Goal: Task Accomplishment & Management: Use online tool/utility

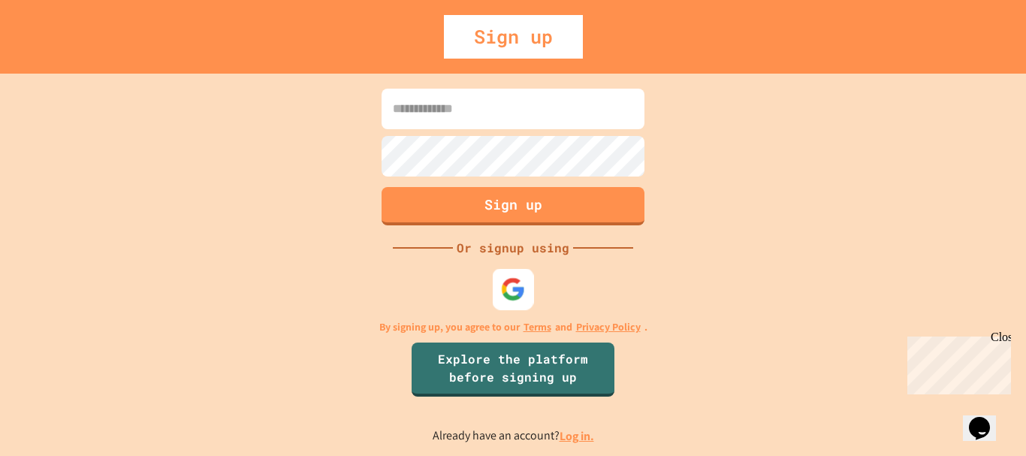
click at [520, 290] on img at bounding box center [513, 288] width 25 height 25
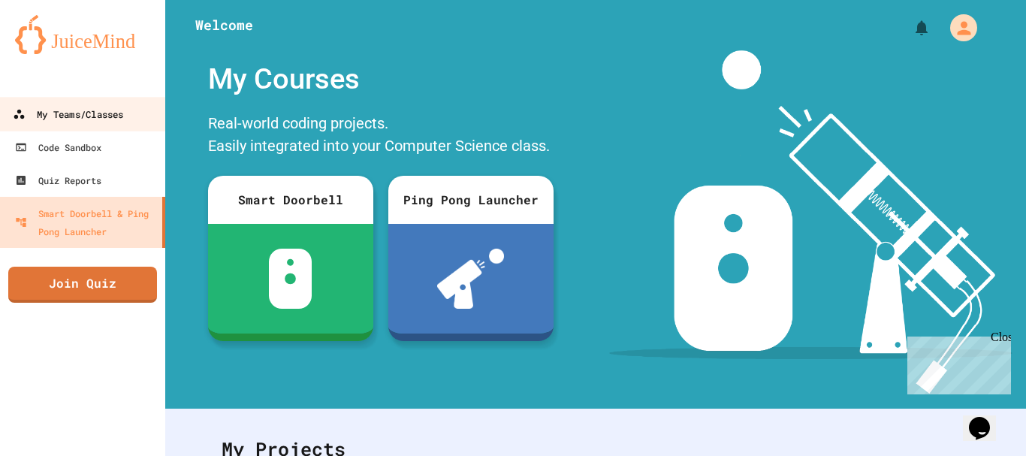
click at [89, 119] on div "My Teams/Classes" at bounding box center [68, 114] width 110 height 19
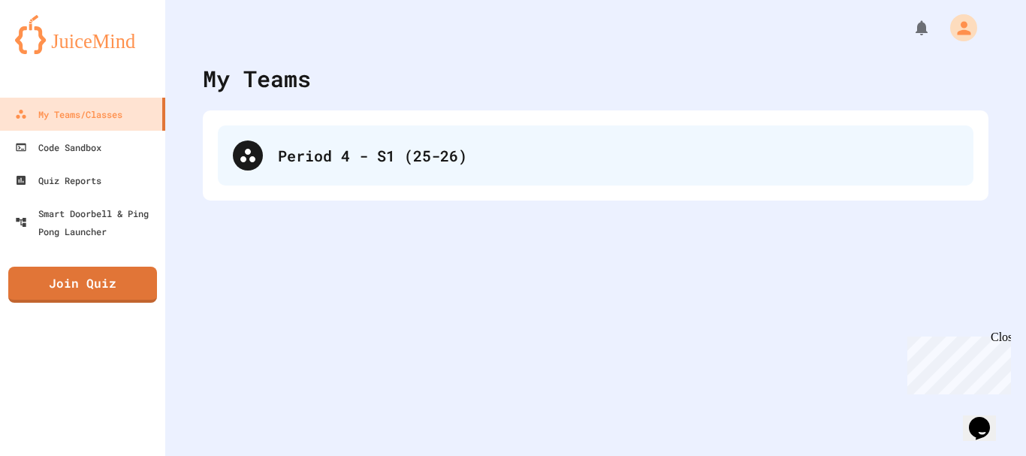
click at [306, 155] on div "Period 4 - S1 (25-26)" at bounding box center [618, 155] width 680 height 23
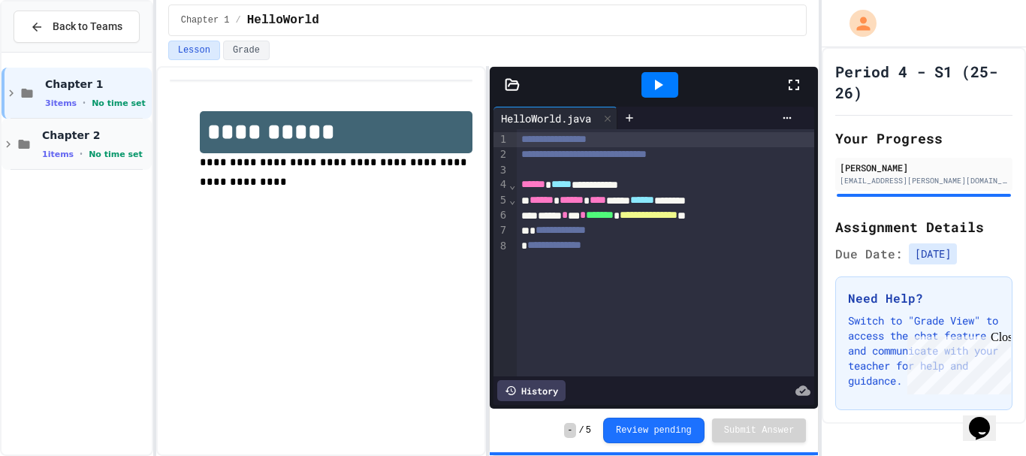
click at [73, 131] on span "Chapter 2" at bounding box center [95, 135] width 107 height 14
click at [96, 176] on div "SimpleProgram No time set" at bounding box center [83, 195] width 137 height 51
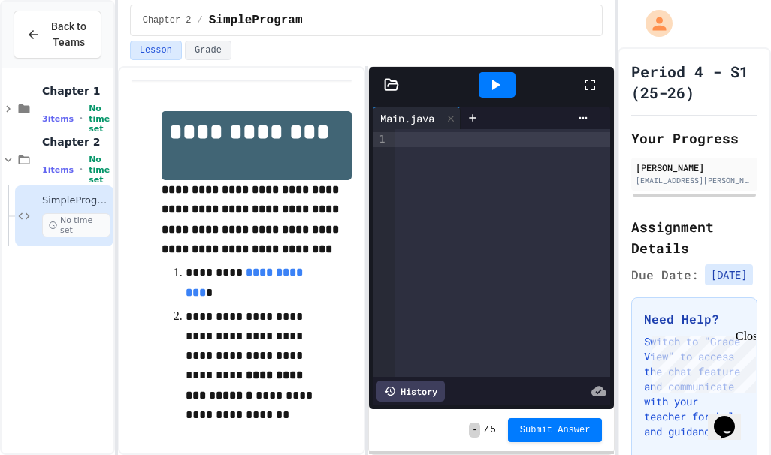
click at [584, 89] on icon at bounding box center [590, 85] width 18 height 18
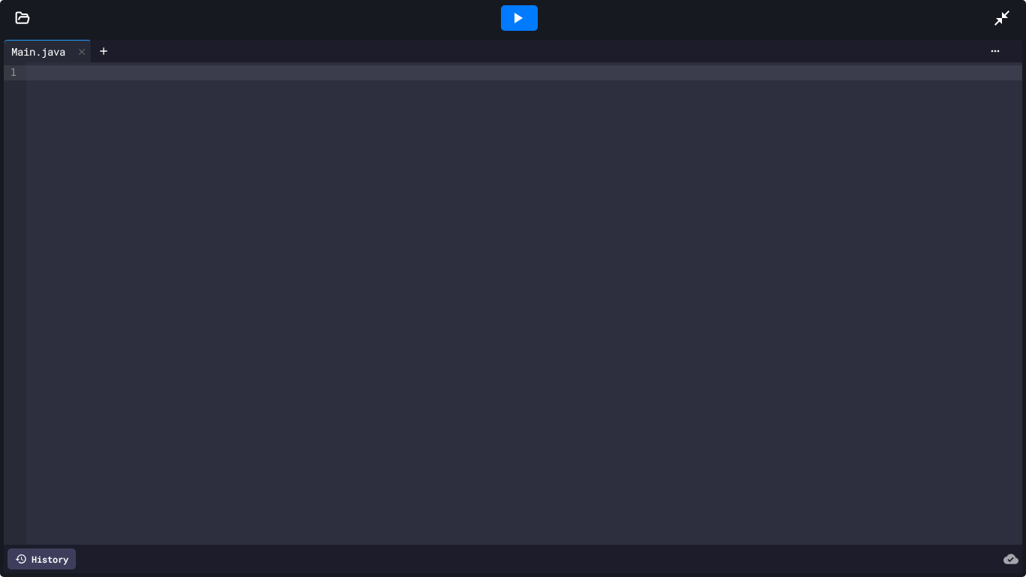
click at [1012, 20] on div at bounding box center [1009, 18] width 33 height 41
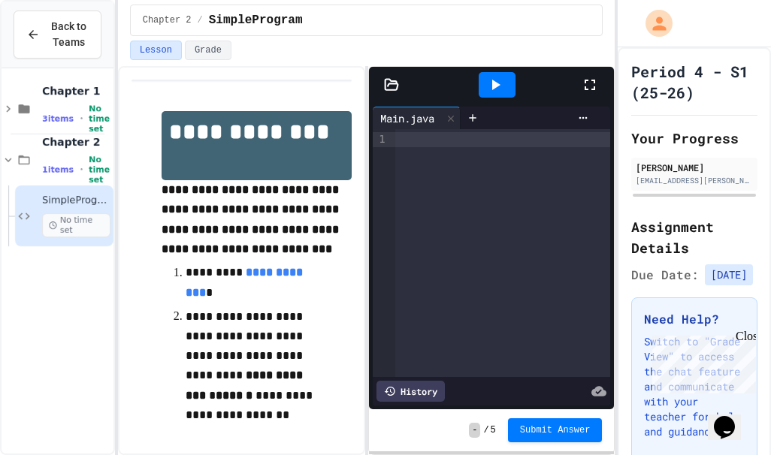
click at [386, 80] on icon at bounding box center [391, 84] width 13 height 11
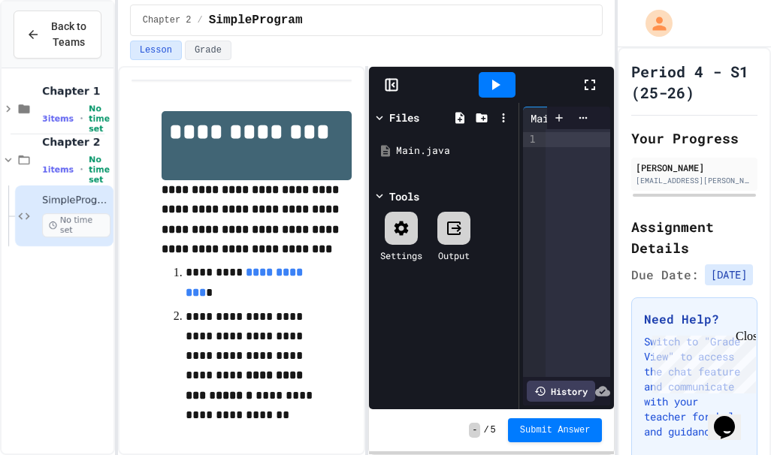
click at [400, 228] on icon at bounding box center [401, 228] width 18 height 18
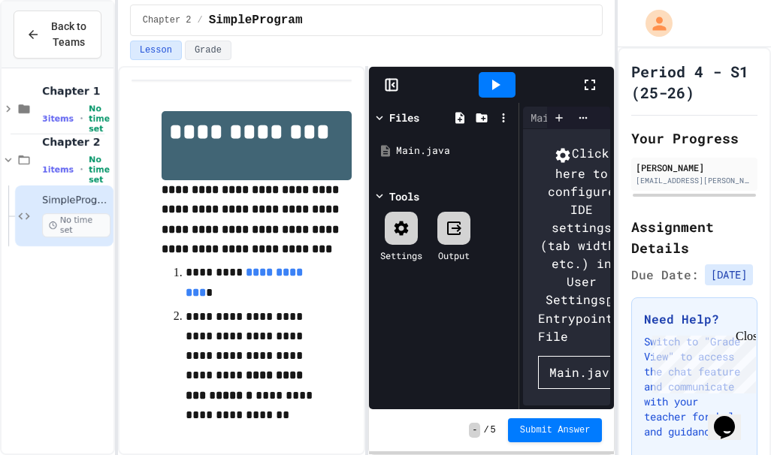
click at [392, 228] on icon at bounding box center [401, 228] width 18 height 18
click at [594, 80] on icon at bounding box center [589, 85] width 11 height 11
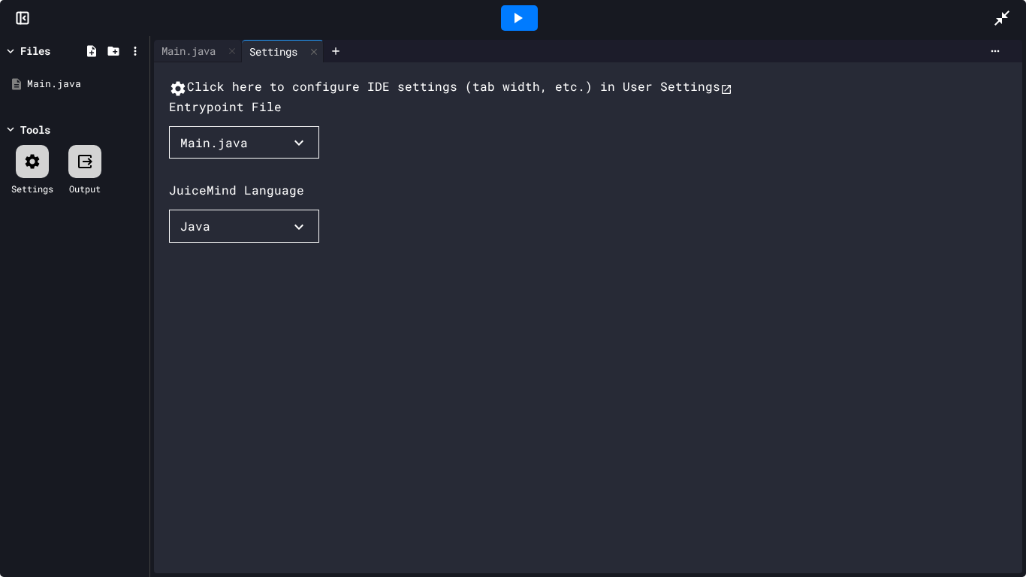
click at [237, 159] on button "Main.java" at bounding box center [244, 142] width 150 height 33
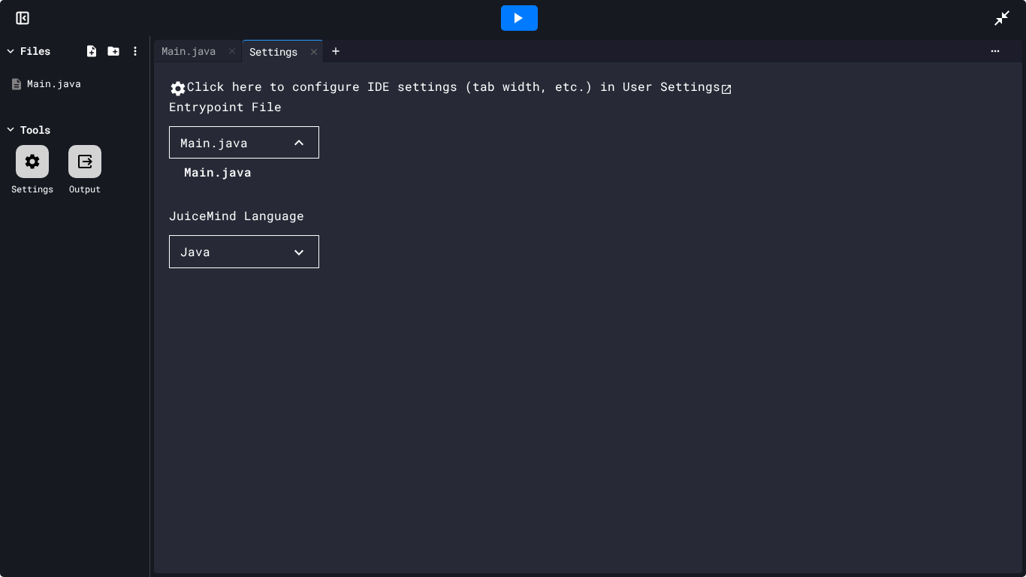
click at [237, 160] on div at bounding box center [210, 160] width 83 height 0
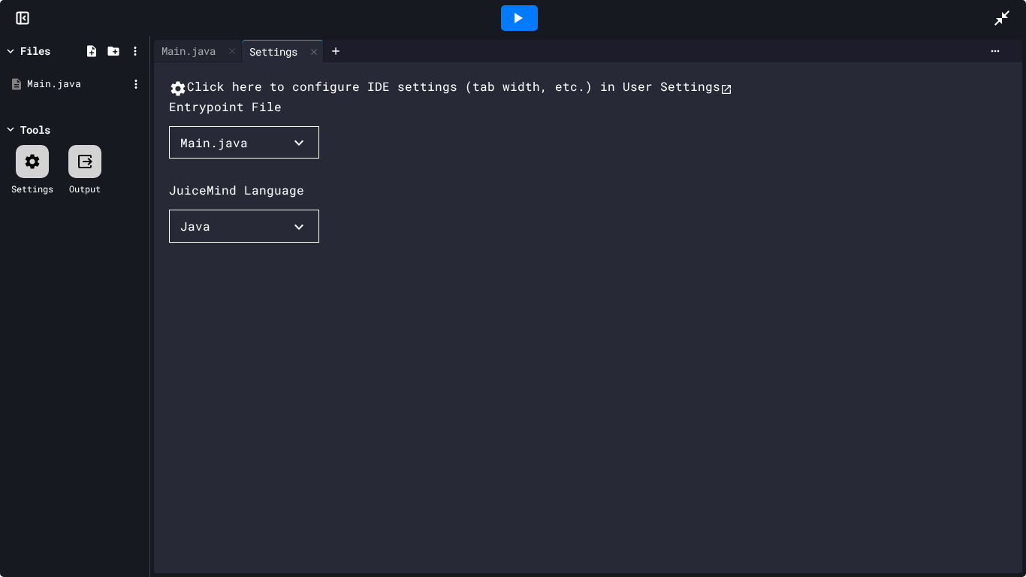
click at [36, 77] on div "Main.java" at bounding box center [77, 84] width 101 height 15
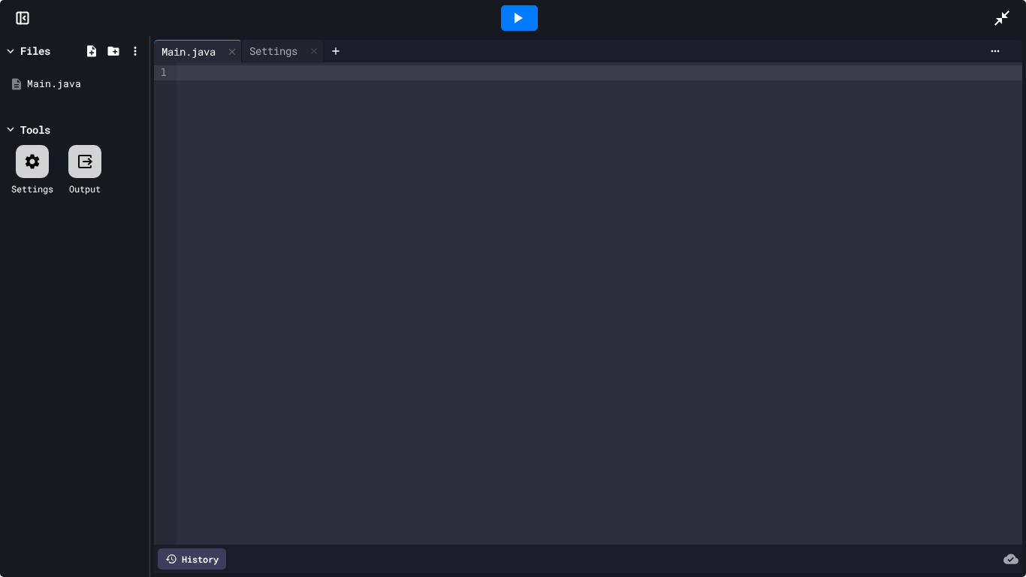
click at [999, 7] on div at bounding box center [1009, 18] width 33 height 41
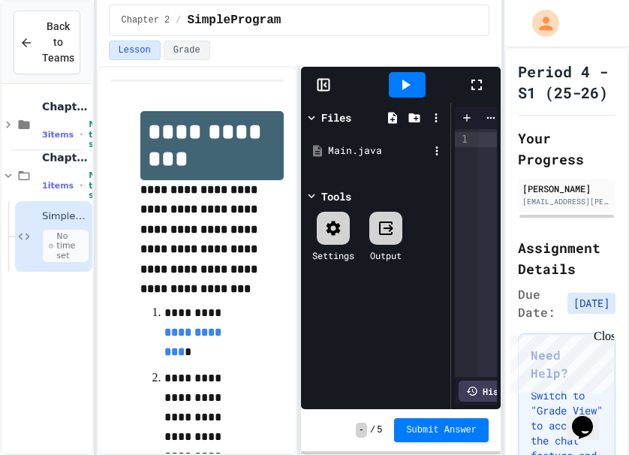
click at [343, 158] on div "Main.java" at bounding box center [376, 150] width 142 height 27
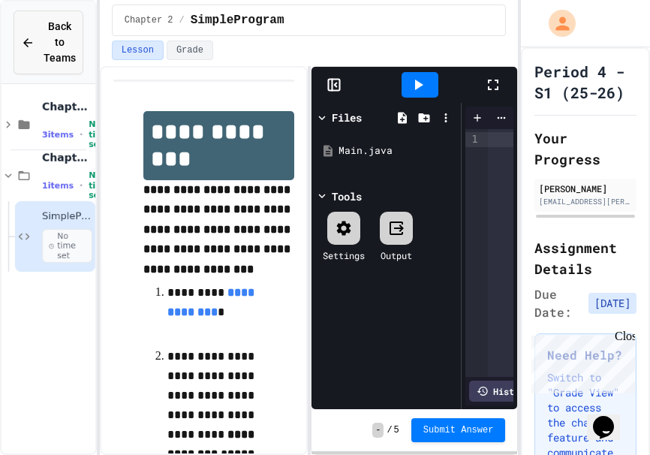
click at [38, 44] on div "Back to Teams" at bounding box center [48, 42] width 55 height 47
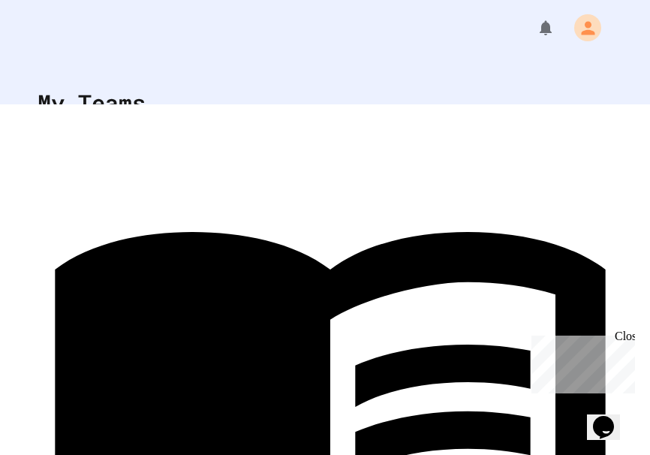
click at [189, 164] on div "Period 4 - S1 (25-26)" at bounding box center [325, 179] width 545 height 60
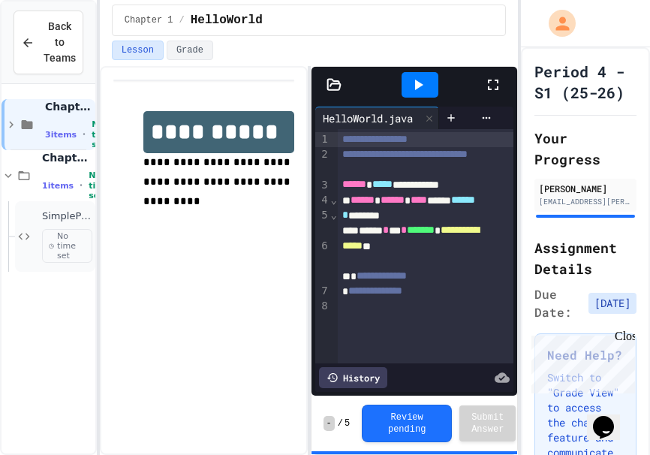
click at [53, 212] on span "SimpleProgram" at bounding box center [67, 216] width 50 height 13
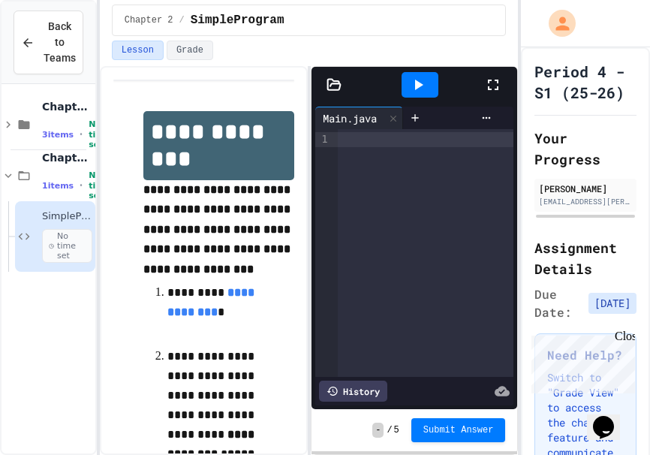
click at [377, 142] on div at bounding box center [426, 139] width 176 height 15
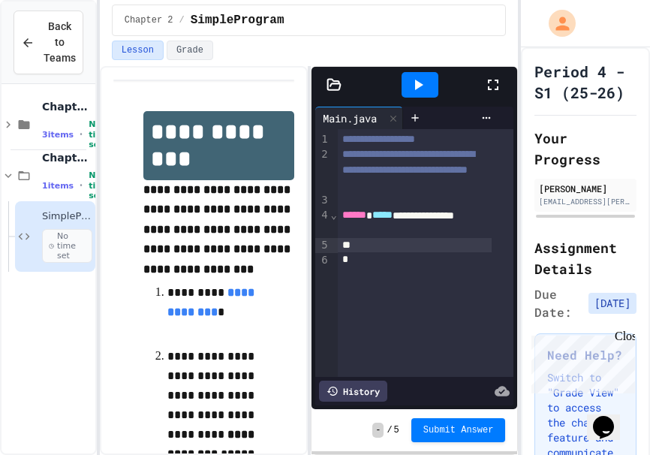
drag, startPoint x: 345, startPoint y: 116, endPoint x: 333, endPoint y: 90, distance: 28.2
click at [333, 89] on icon at bounding box center [333, 84] width 13 height 11
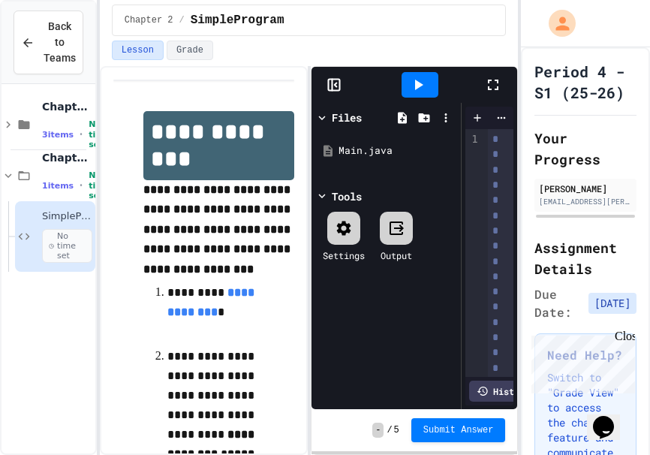
click at [339, 237] on icon at bounding box center [344, 228] width 18 height 18
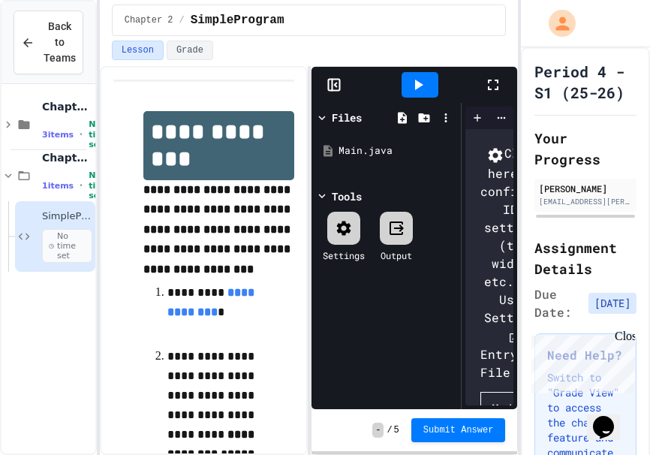
click at [339, 237] on icon at bounding box center [344, 228] width 18 height 18
click at [448, 150] on icon at bounding box center [447, 150] width 2 height 9
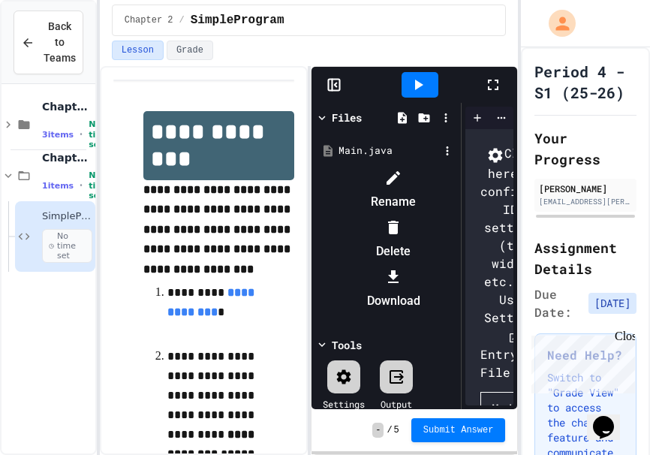
click at [457, 167] on li "Rename" at bounding box center [393, 190] width 127 height 48
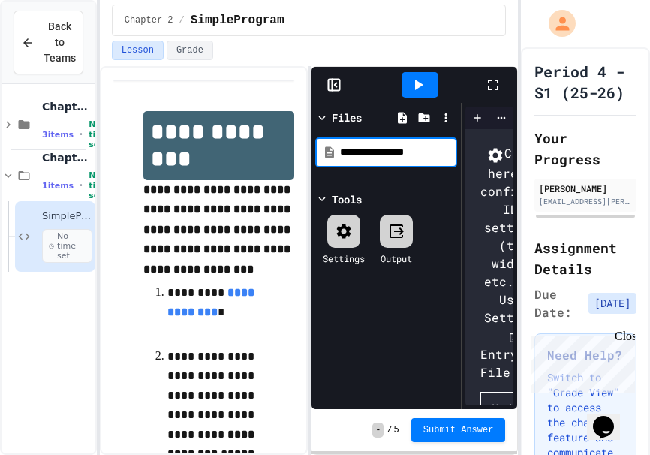
type input "**********"
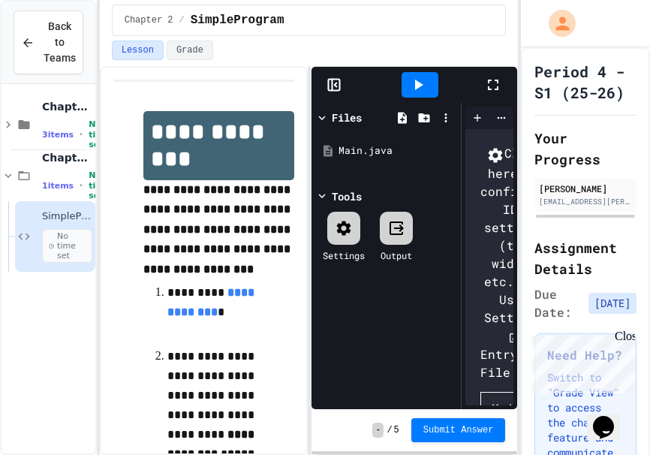
click at [414, 187] on div "Files Main.java Tools Settings Output" at bounding box center [386, 256] width 149 height 306
click at [339, 218] on div at bounding box center [343, 228] width 33 height 33
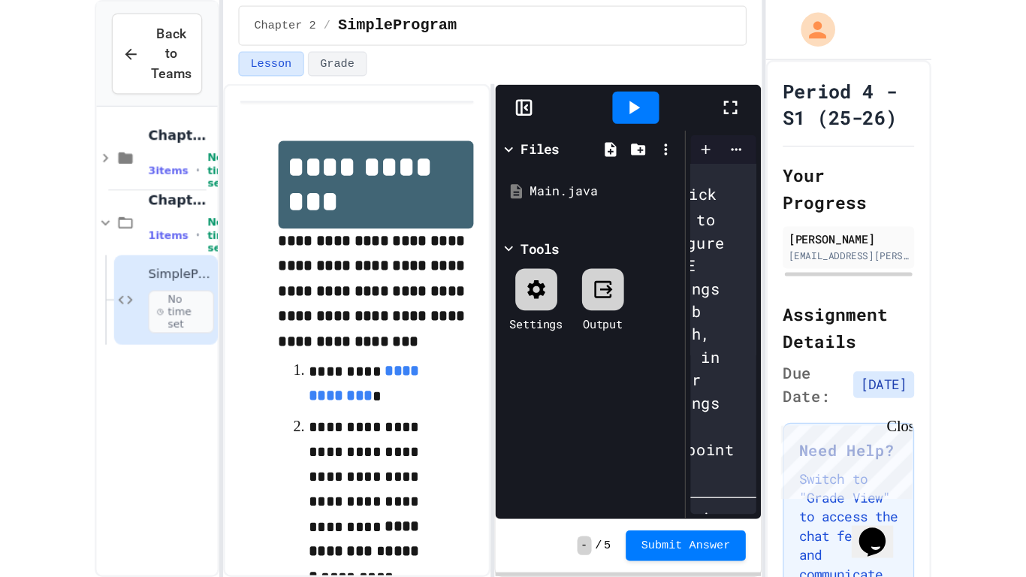
scroll to position [0, 55]
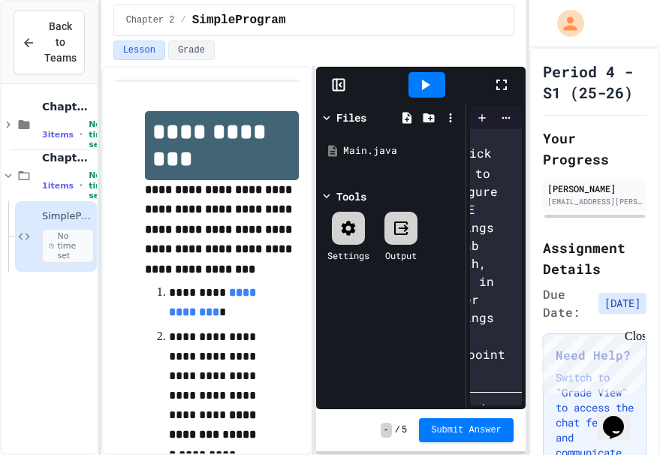
click at [494, 87] on icon at bounding box center [502, 85] width 18 height 18
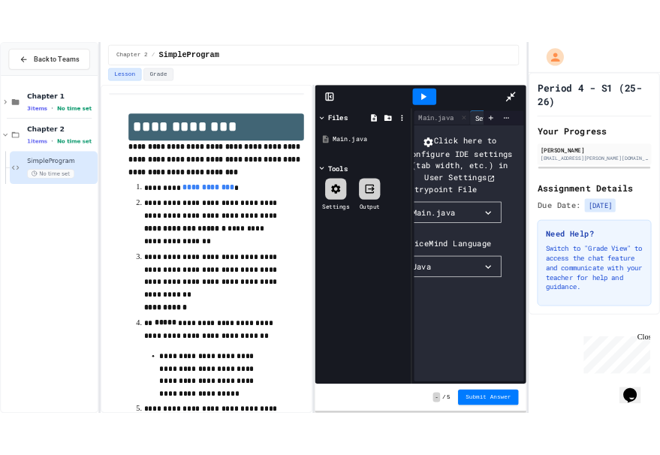
scroll to position [0, 0]
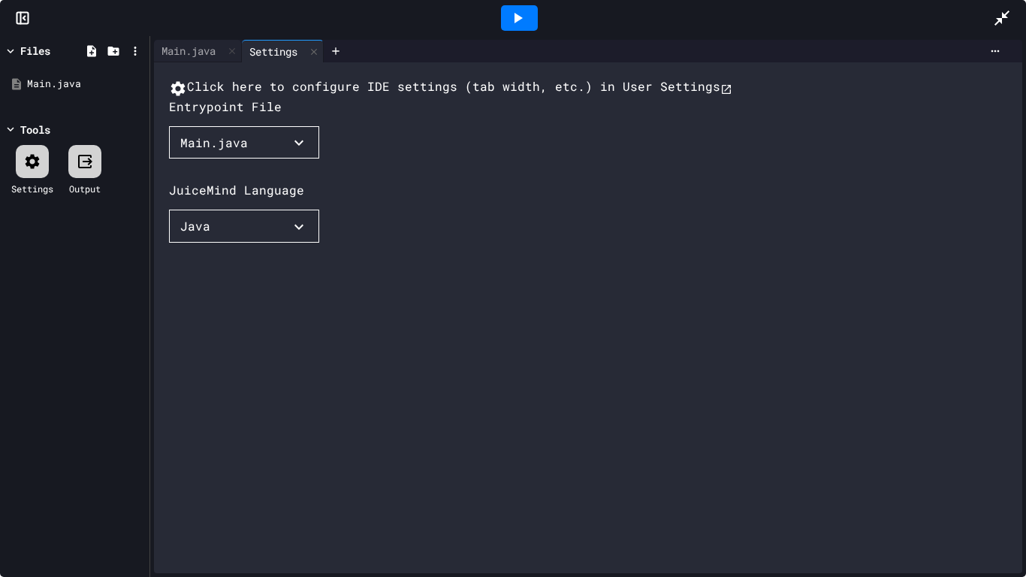
click at [242, 159] on button "Main.java" at bounding box center [244, 142] width 150 height 33
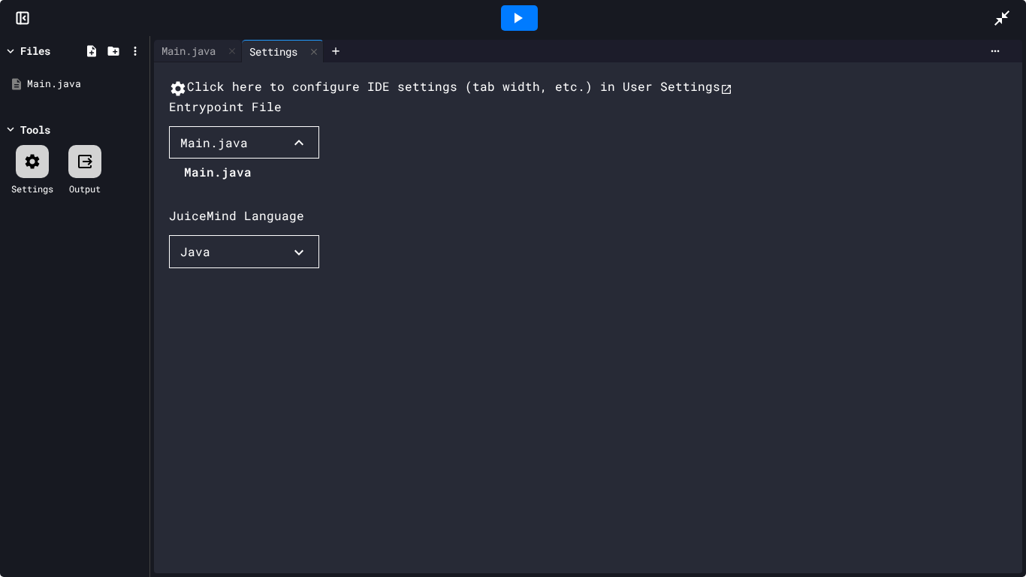
click at [252, 160] on div at bounding box center [210, 160] width 83 height 0
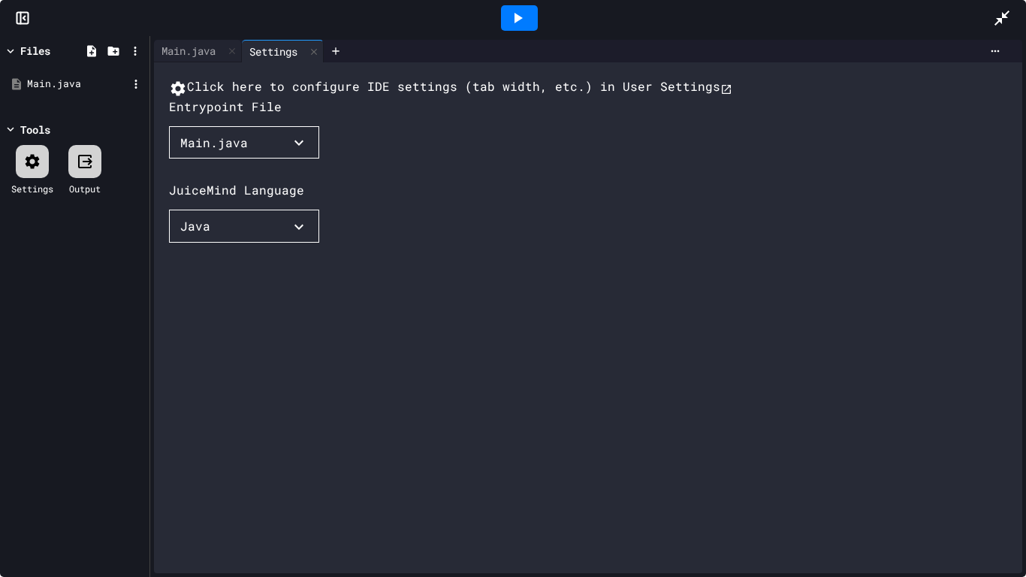
click at [64, 80] on div "Main.java" at bounding box center [77, 84] width 101 height 15
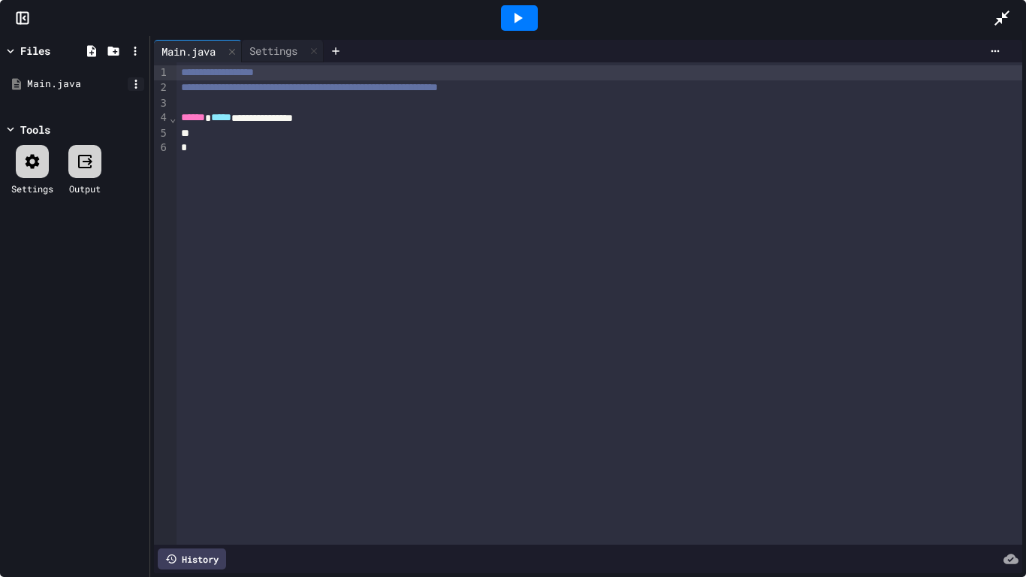
click at [135, 83] on icon at bounding box center [136, 84] width 14 height 14
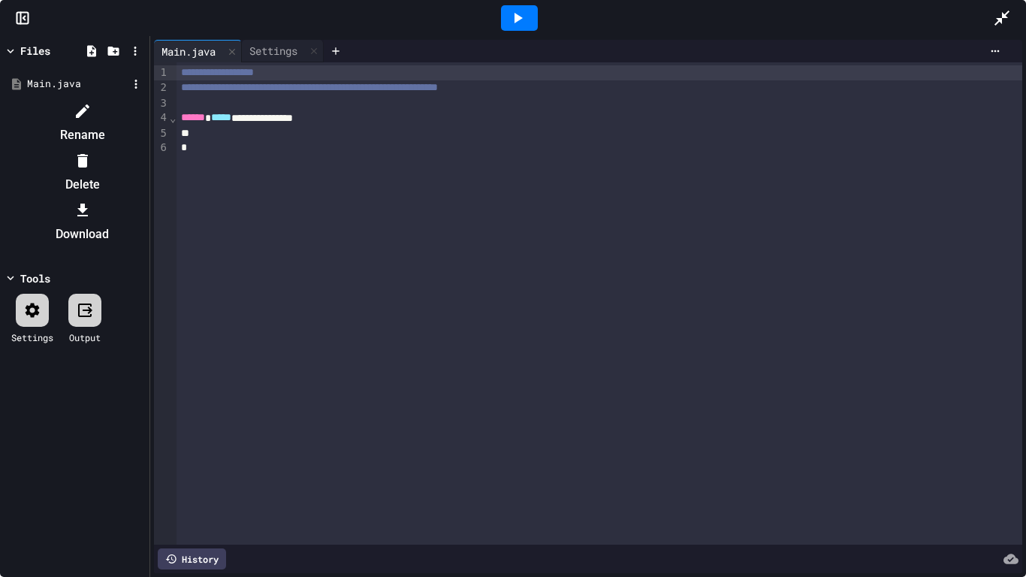
click at [146, 109] on div at bounding box center [82, 111] width 127 height 24
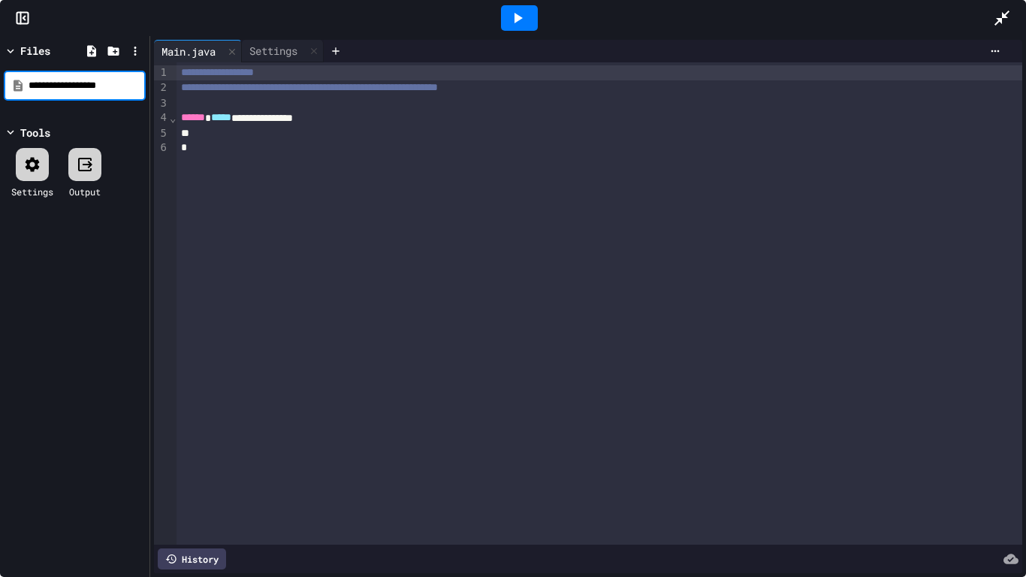
type input "**********"
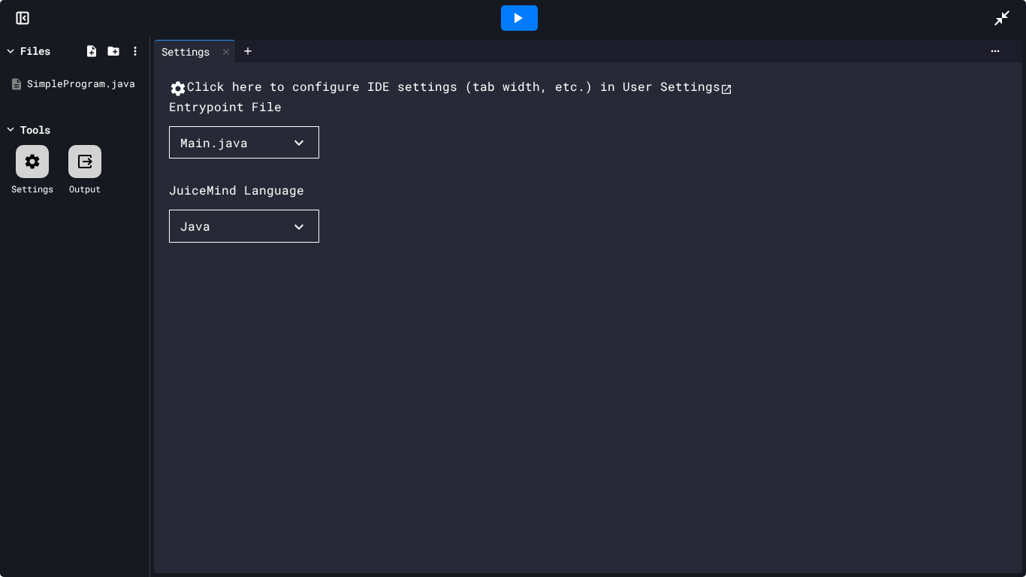
click at [240, 159] on button "Main.java" at bounding box center [244, 142] width 150 height 33
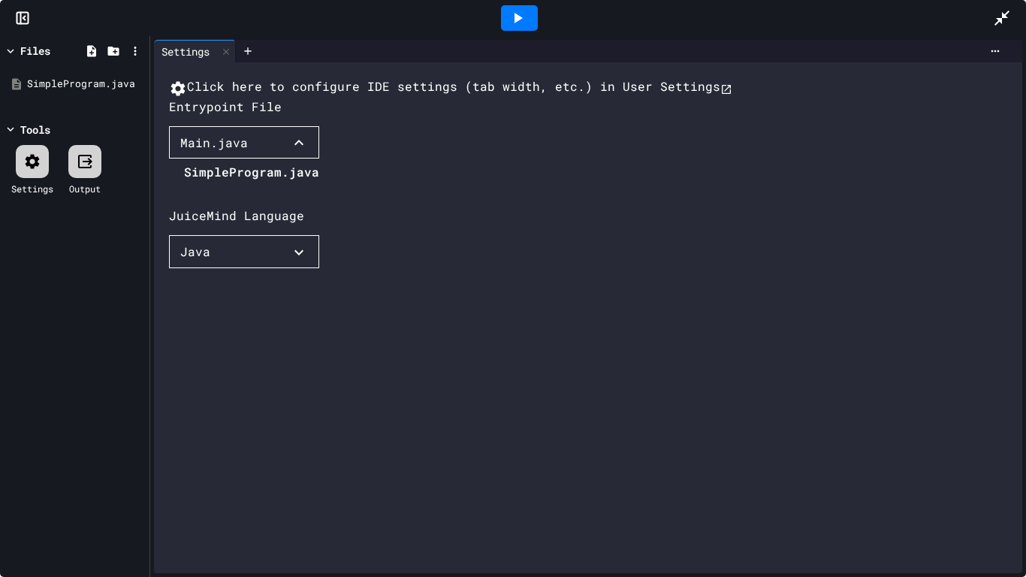
click at [230, 184] on li "SimpleProgram.java" at bounding box center [251, 172] width 135 height 24
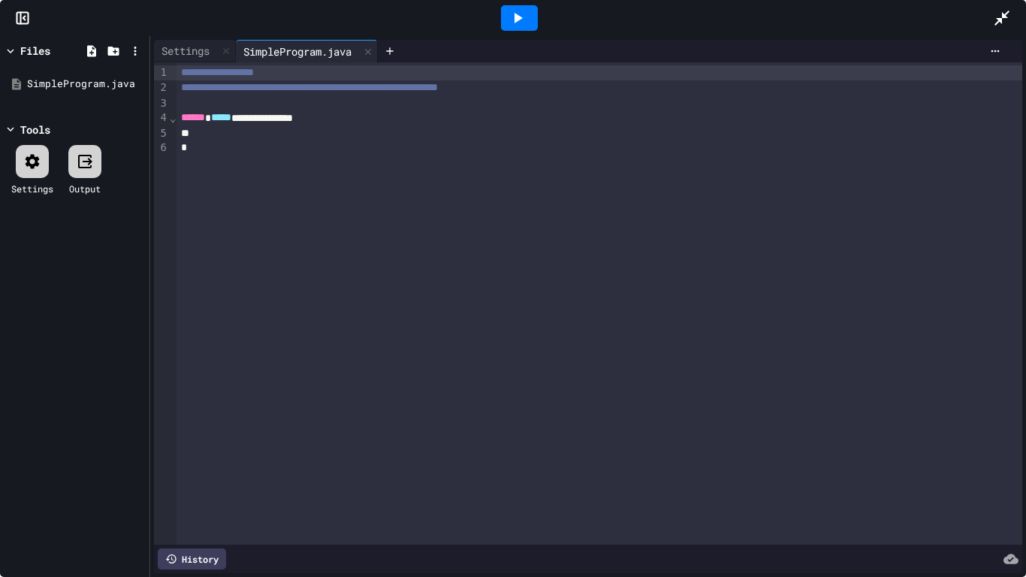
click at [1009, 10] on icon at bounding box center [1002, 18] width 18 height 18
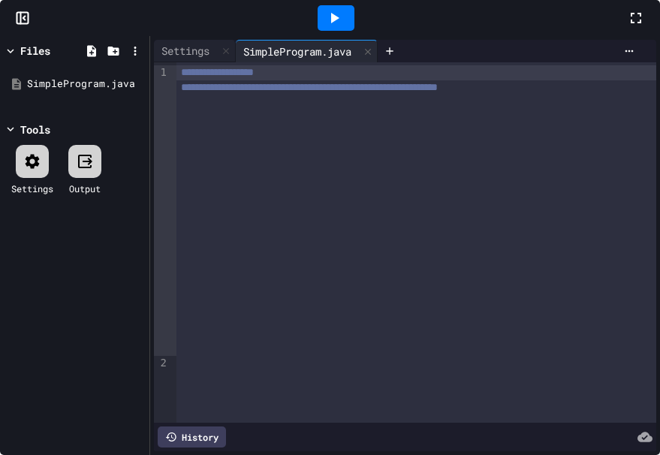
click at [14, 53] on icon at bounding box center [11, 51] width 7 height 5
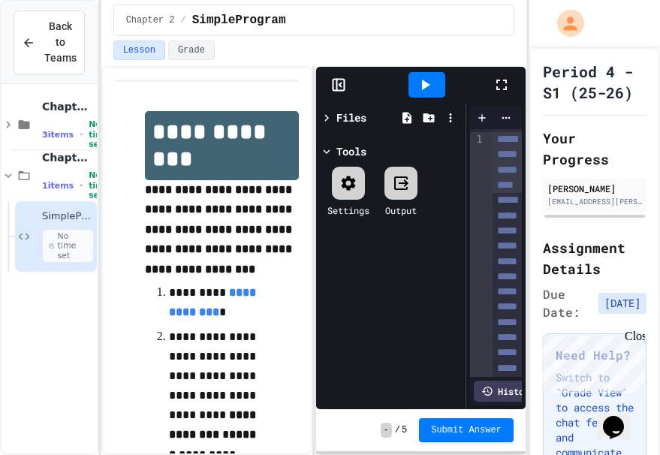
click at [339, 80] on icon at bounding box center [338, 84] width 15 height 15
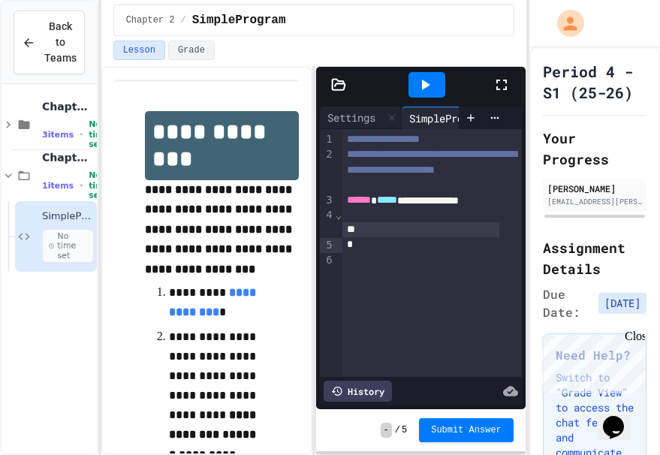
click at [395, 237] on div at bounding box center [420, 229] width 157 height 15
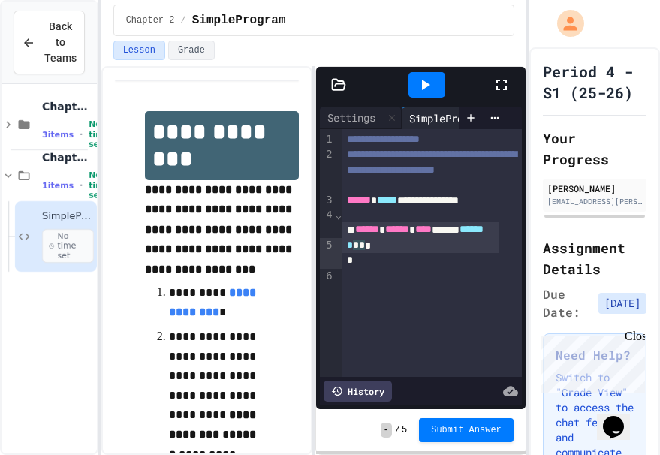
click at [399, 253] on div "****** ****** **** ****** ****** * * *" at bounding box center [420, 237] width 157 height 31
click at [442, 253] on div "****** ****** **** **** * ****** ****** *" at bounding box center [420, 237] width 157 height 31
click at [345, 253] on div "****** ****** **** ****** ****** ******* * *" at bounding box center [420, 237] width 157 height 31
click at [503, 92] on icon at bounding box center [502, 85] width 18 height 18
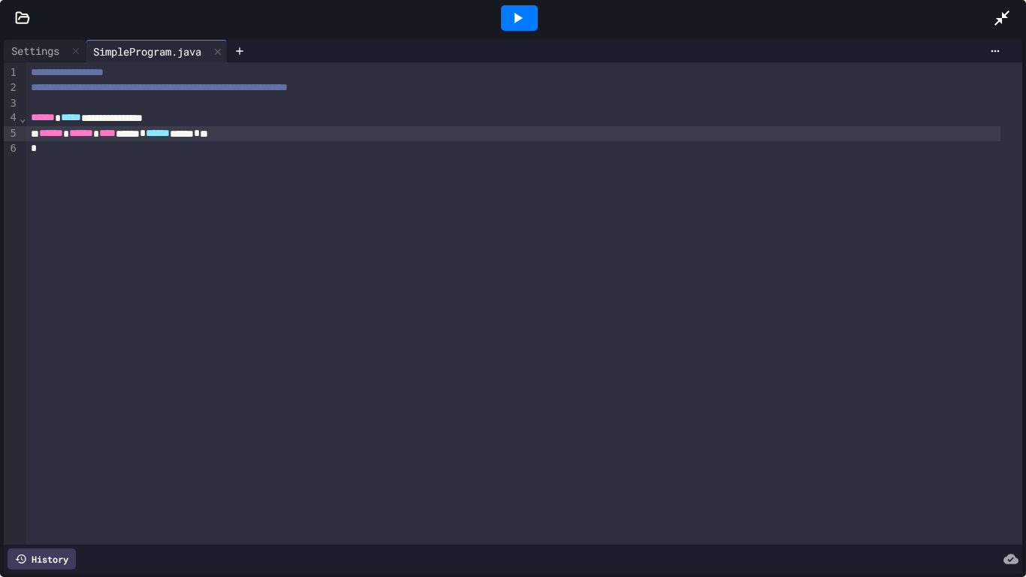
click at [146, 137] on span "*" at bounding box center [143, 133] width 6 height 11
click at [306, 136] on div "****** ****** **** **** * ****** ****** * **" at bounding box center [512, 133] width 973 height 15
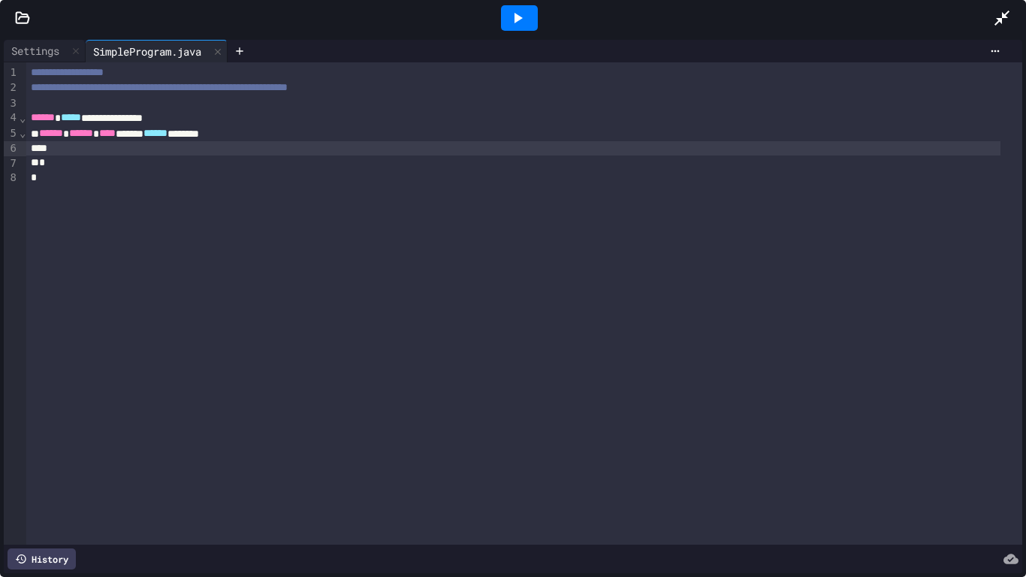
click at [1000, 10] on icon at bounding box center [1002, 18] width 18 height 18
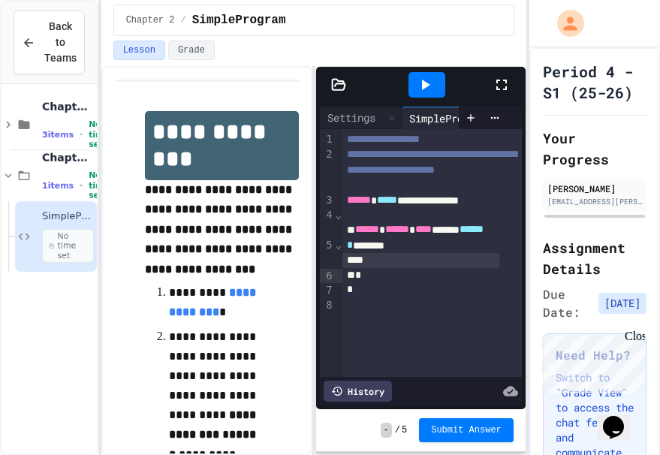
click at [379, 455] on div at bounding box center [330, 457] width 660 height 0
click at [360, 268] on div at bounding box center [420, 260] width 157 height 15
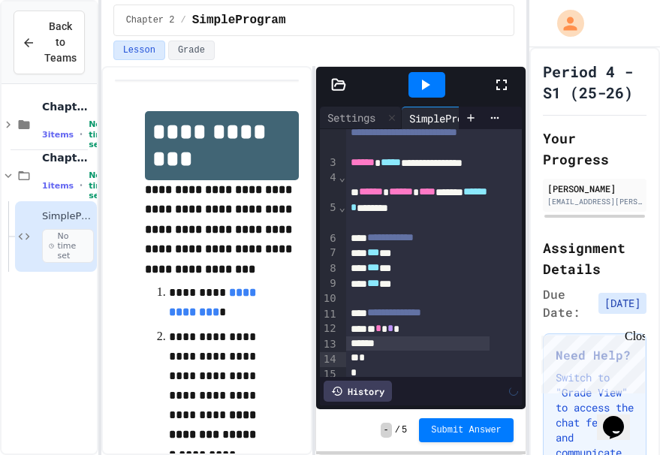
scroll to position [53, 0]
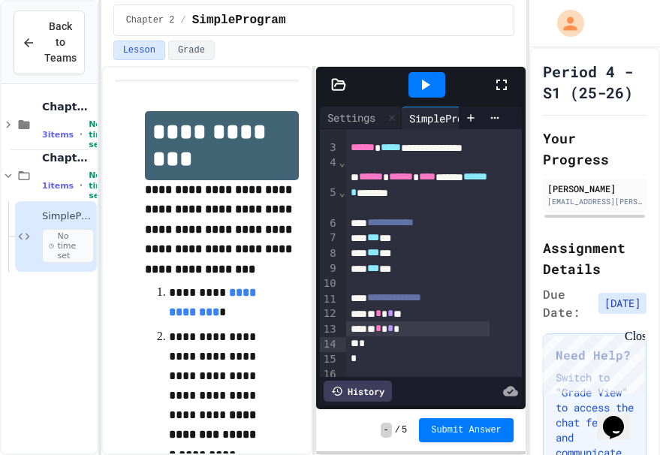
click at [406, 321] on div "* * * **" at bounding box center [417, 313] width 143 height 15
click at [417, 336] on div "* * * *" at bounding box center [417, 328] width 143 height 15
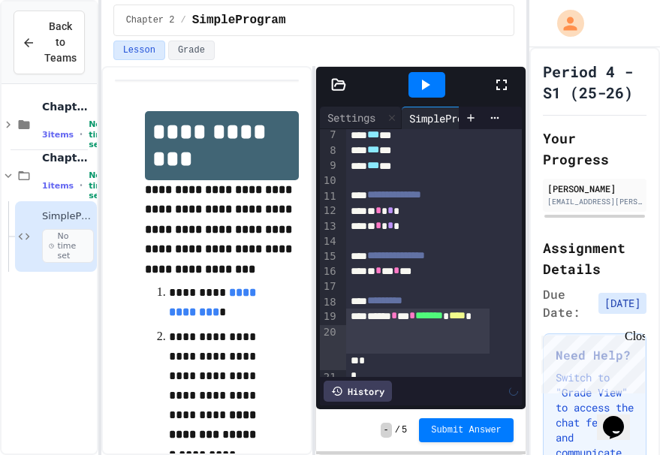
scroll to position [173, 0]
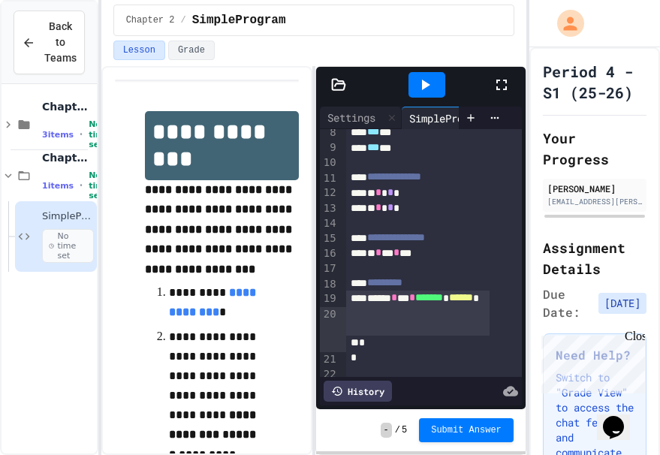
click at [449, 303] on span "******" at bounding box center [461, 297] width 24 height 11
click at [412, 336] on div "****** * *** * ******* * ****** * * *" at bounding box center [417, 313] width 143 height 45
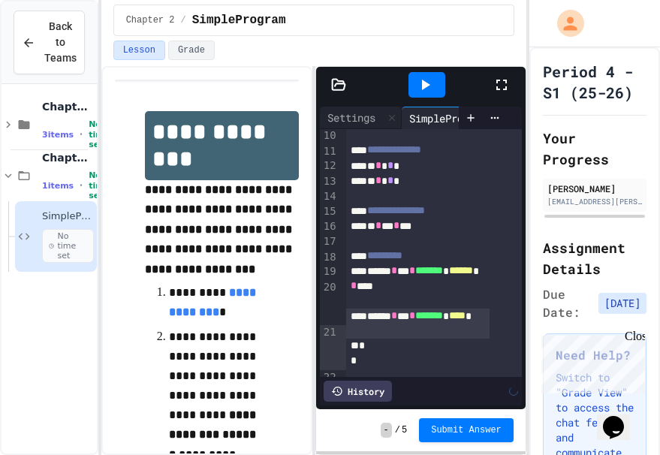
scroll to position [219, 0]
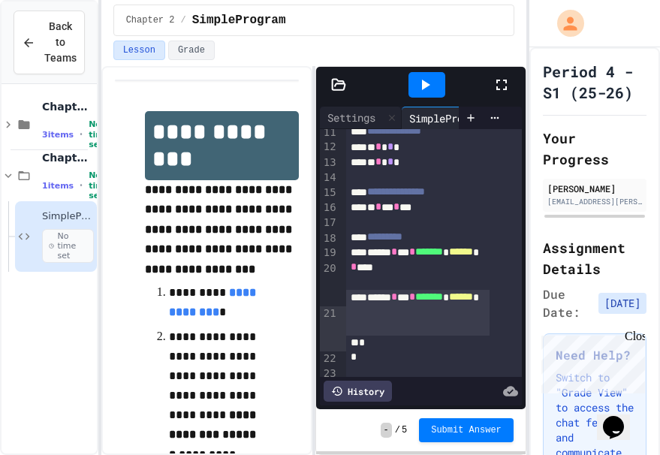
click at [368, 335] on div "****** * *** * ******* * ****** *" at bounding box center [417, 312] width 143 height 45
click at [411, 335] on div "****** * *** * ******* * ****** * * *" at bounding box center [417, 312] width 143 height 45
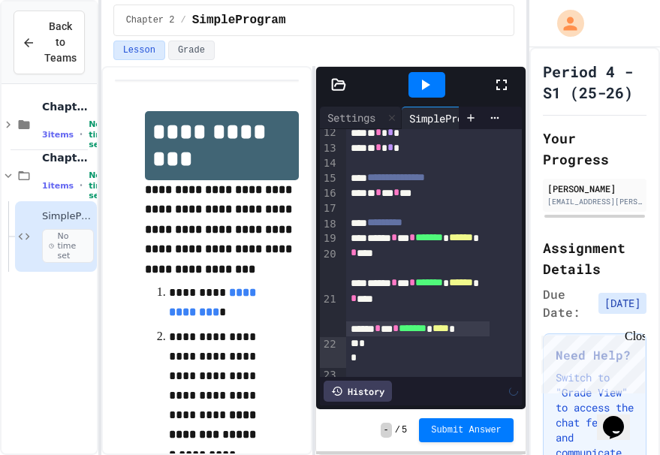
scroll to position [249, 0]
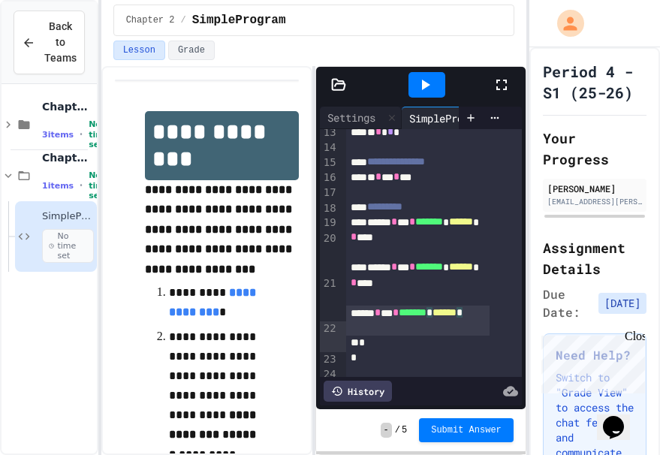
click at [433, 318] on span "******" at bounding box center [445, 312] width 24 height 11
click at [400, 336] on div "****** * *** * ******* * ****** * * *" at bounding box center [417, 321] width 143 height 31
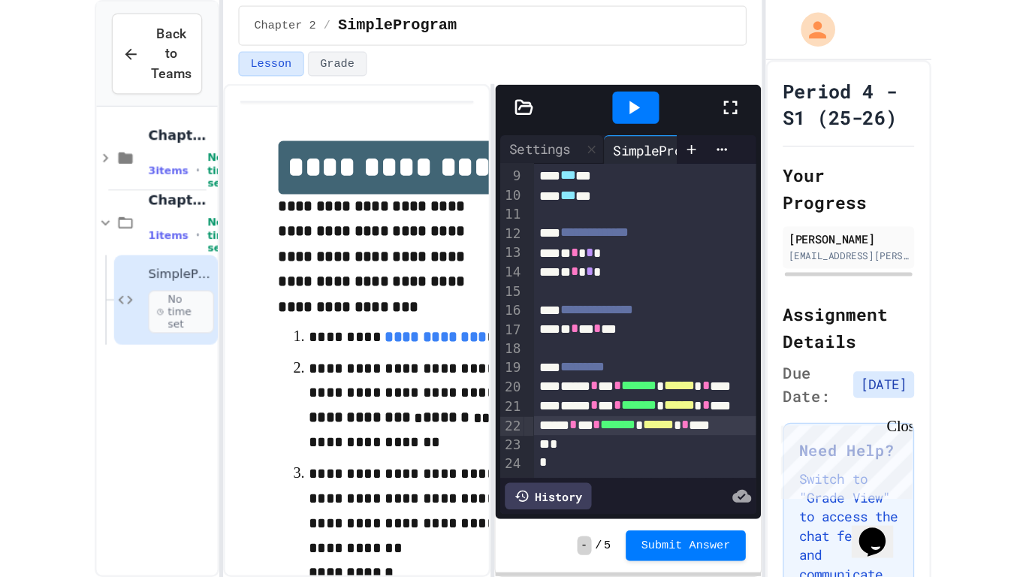
scroll to position [158, 0]
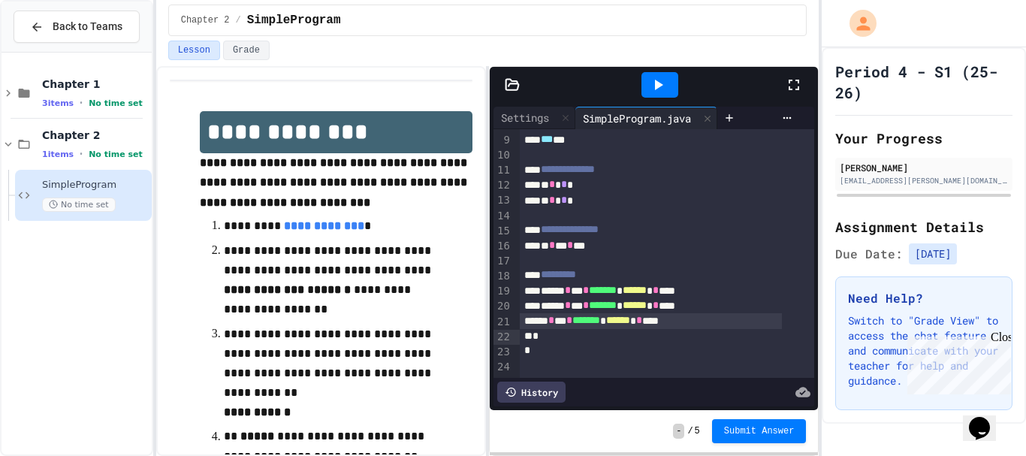
click at [792, 83] on icon at bounding box center [794, 85] width 18 height 18
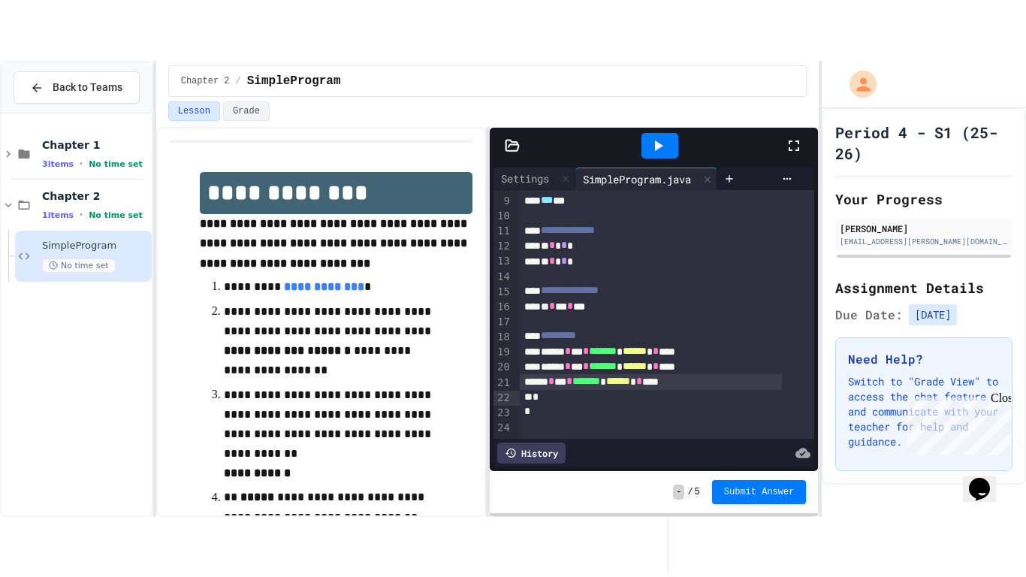
scroll to position [0, 0]
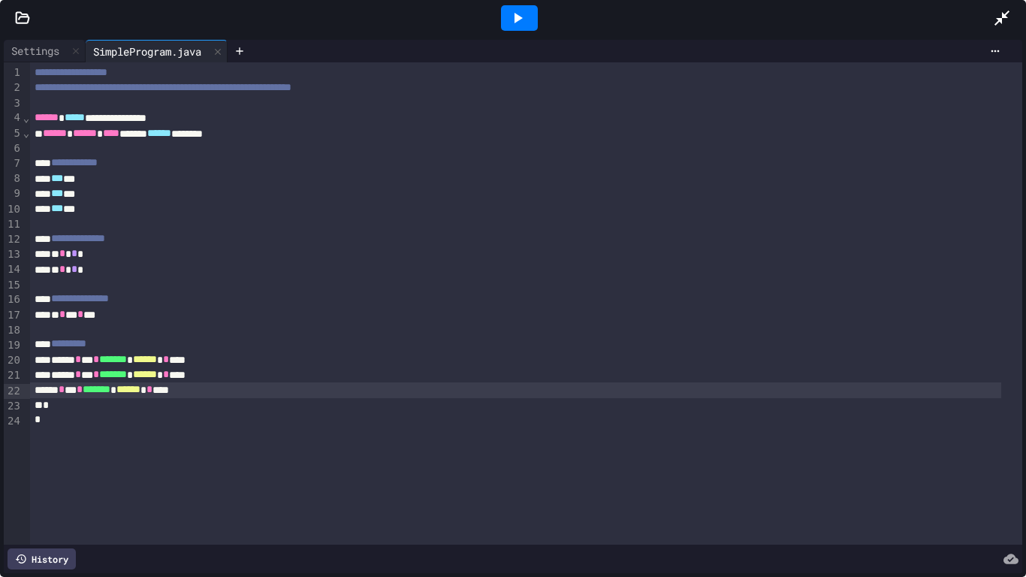
click at [518, 14] on icon at bounding box center [517, 18] width 18 height 18
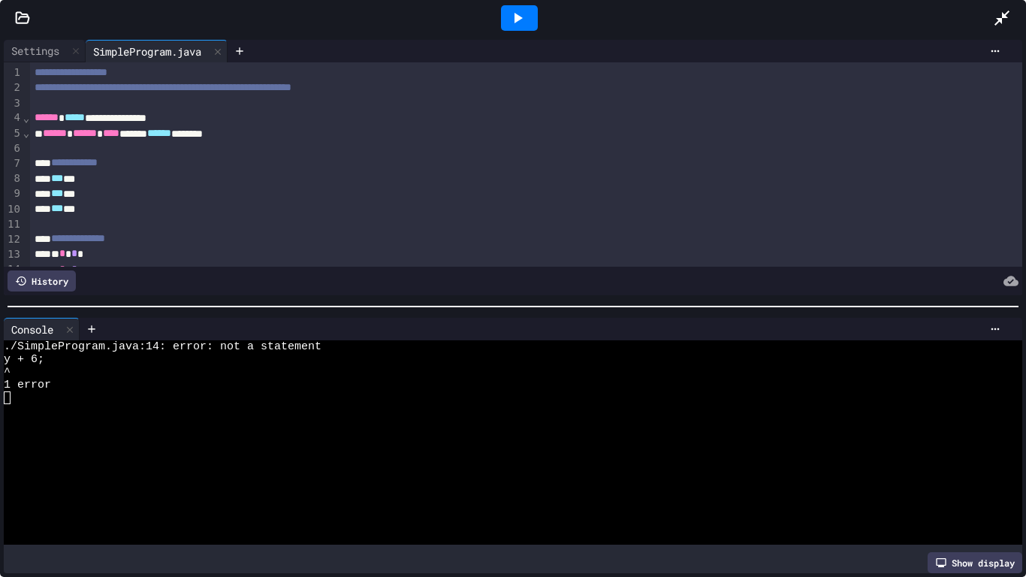
scroll to position [181, 0]
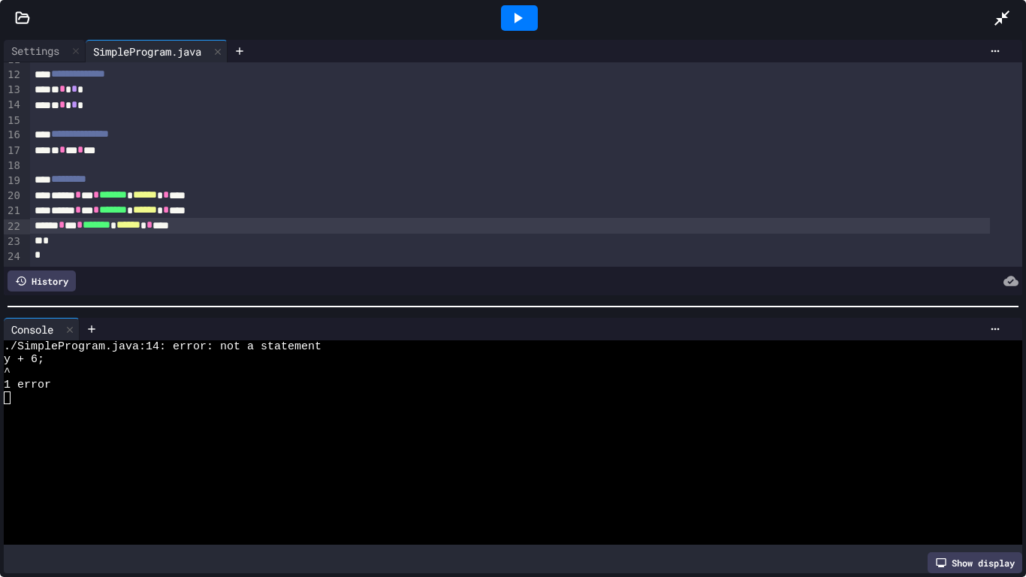
click at [34, 218] on div "****** * *** * ******* * ****** * ***" at bounding box center [510, 225] width 960 height 15
click at [379, 285] on div at bounding box center [547, 280] width 943 height 21
click at [523, 15] on icon at bounding box center [517, 18] width 18 height 18
click at [513, 22] on icon at bounding box center [517, 18] width 18 height 18
click at [993, 14] on icon at bounding box center [1002, 18] width 18 height 18
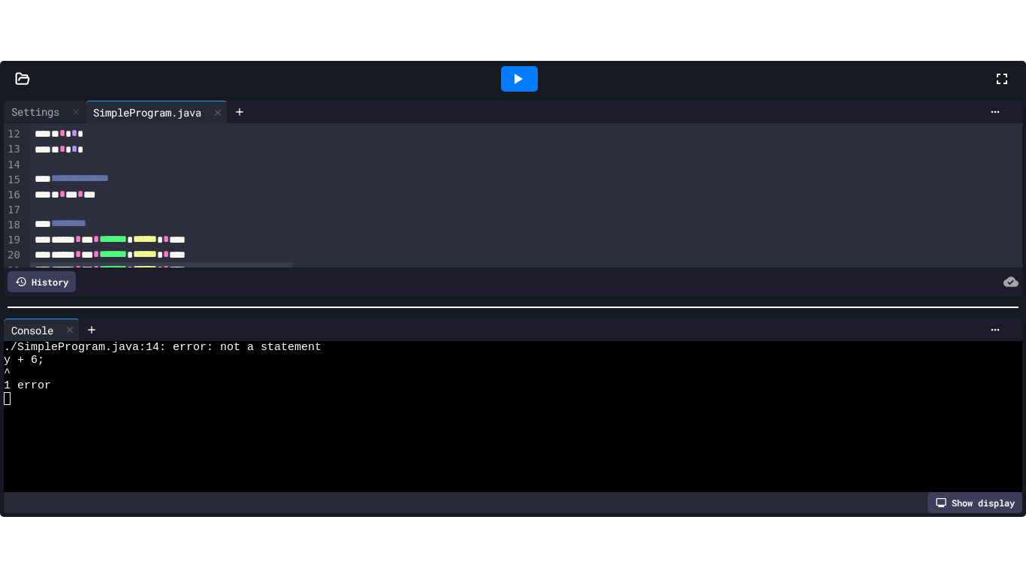
scroll to position [196, 0]
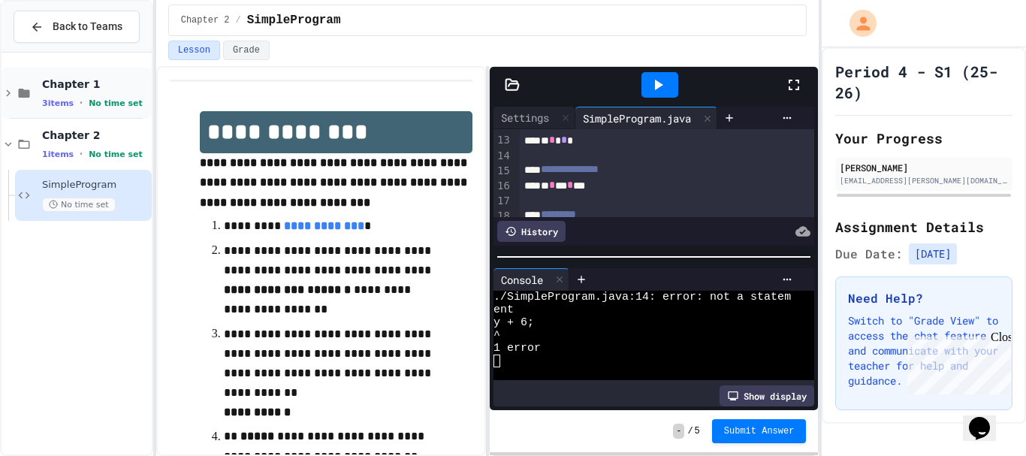
click at [95, 81] on span "Chapter 1" at bounding box center [95, 84] width 107 height 14
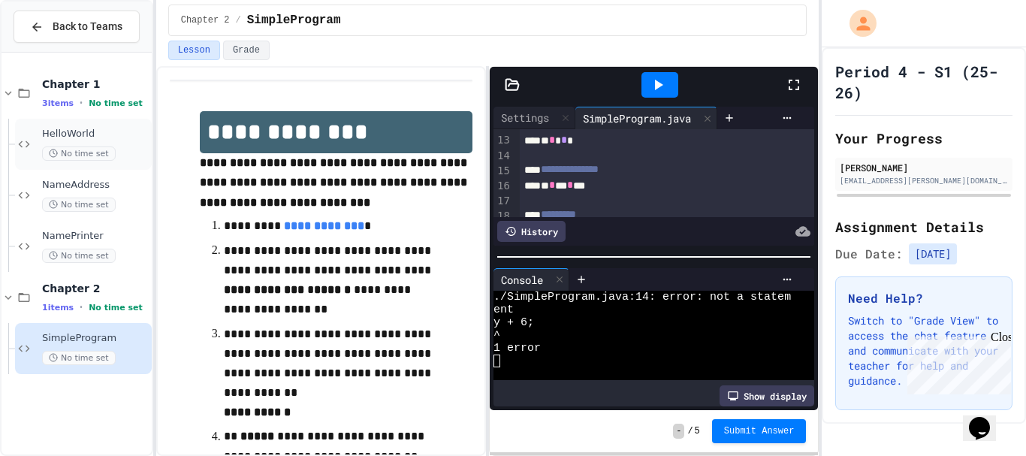
click at [105, 137] on span "HelloWorld" at bounding box center [95, 134] width 107 height 13
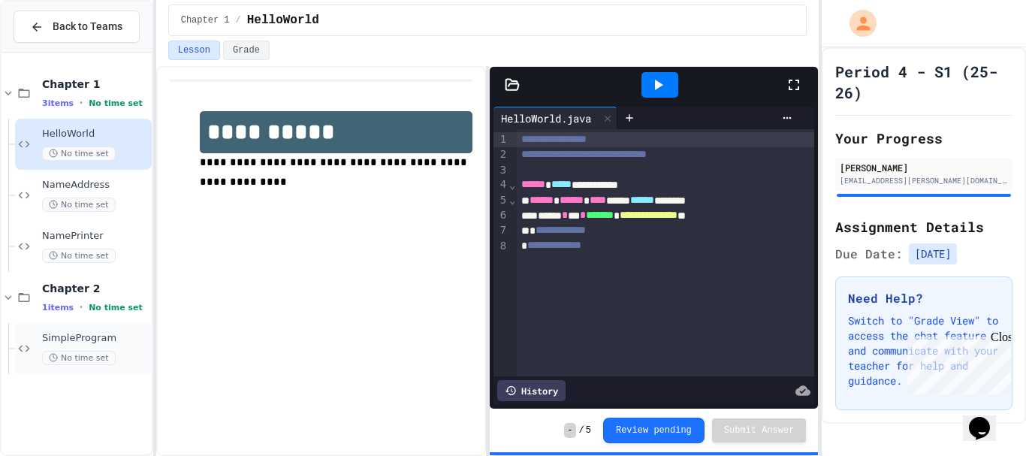
click at [57, 341] on span "SimpleProgram" at bounding box center [95, 338] width 107 height 13
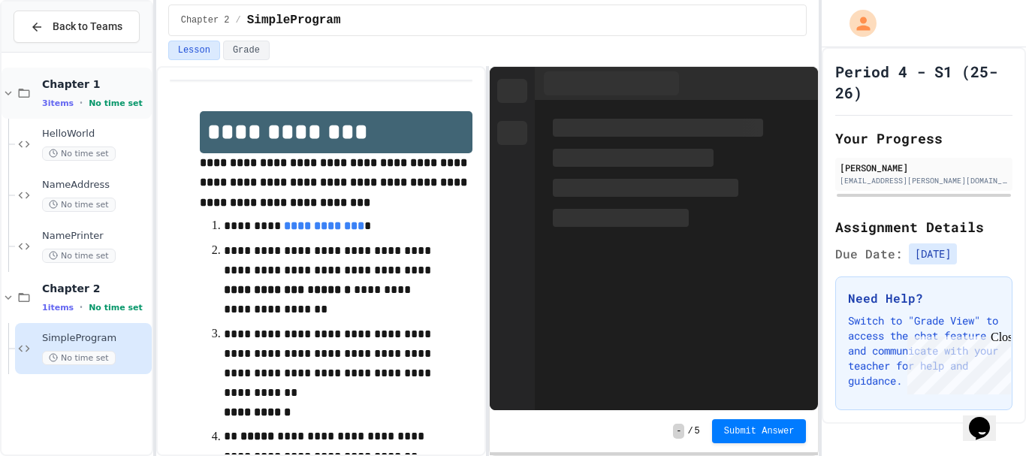
click at [26, 89] on icon at bounding box center [24, 93] width 18 height 14
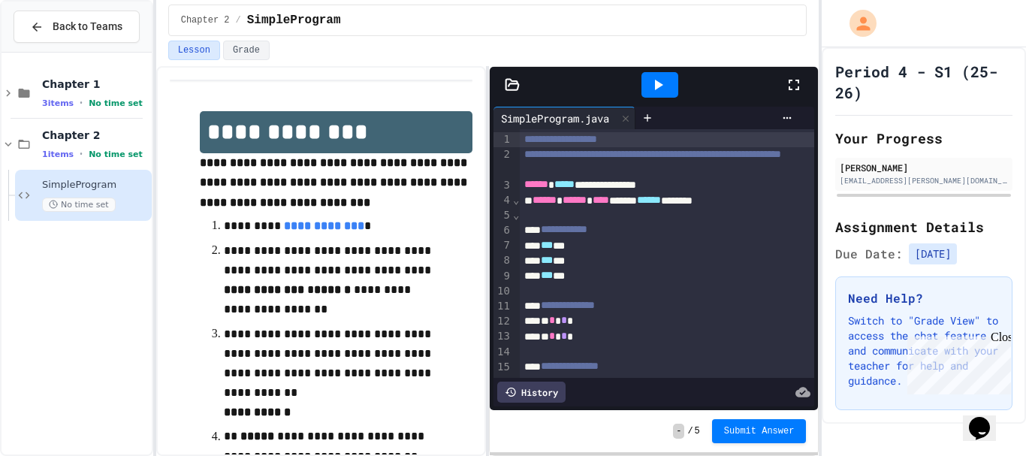
click at [792, 92] on icon at bounding box center [794, 85] width 18 height 18
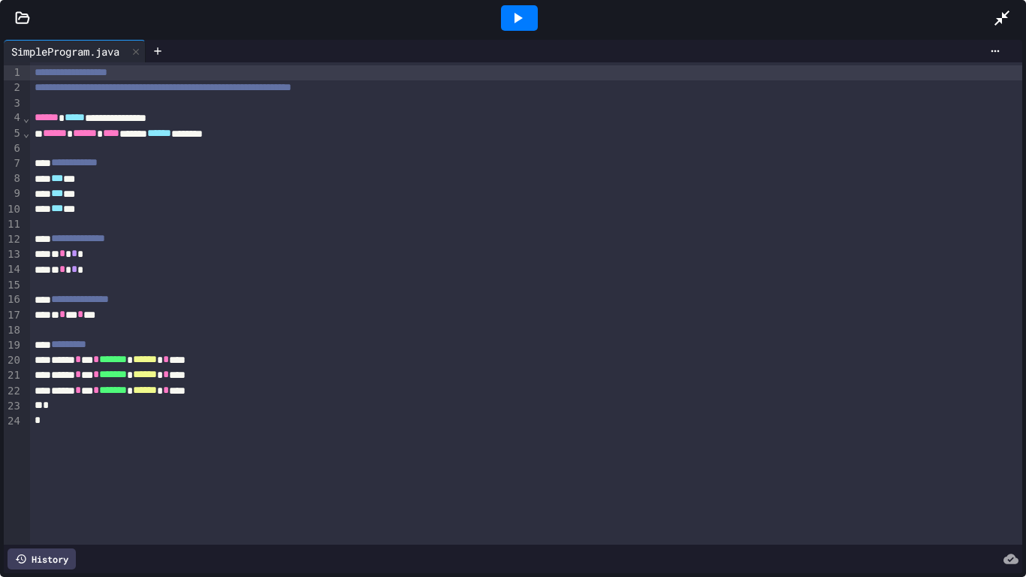
click at [518, 19] on icon at bounding box center [518, 18] width 8 height 11
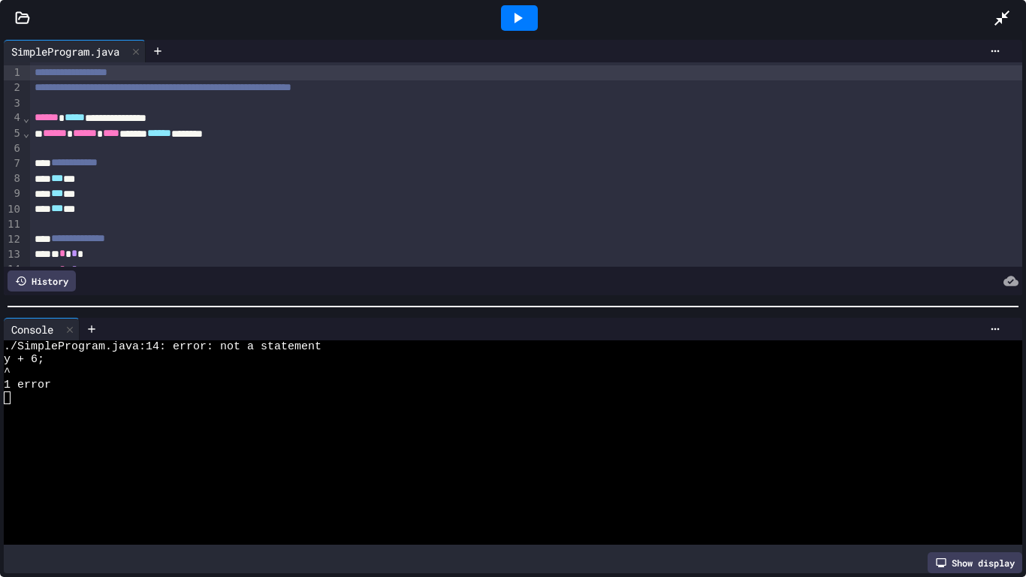
click at [995, 20] on icon at bounding box center [1002, 18] width 18 height 18
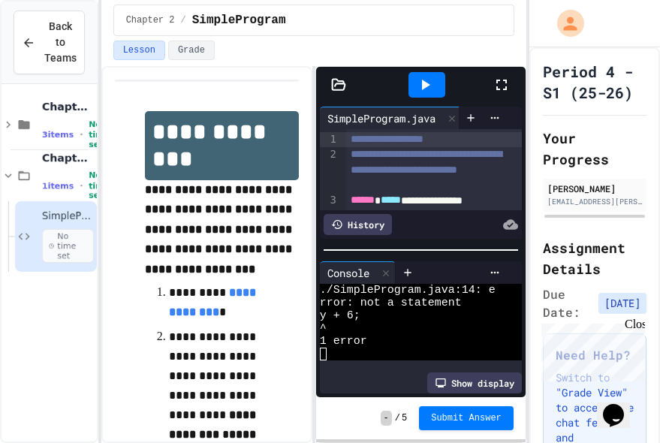
click at [434, 88] on div at bounding box center [427, 85] width 37 height 26
click at [418, 89] on icon at bounding box center [425, 85] width 18 height 18
click at [499, 86] on icon at bounding box center [502, 85] width 18 height 18
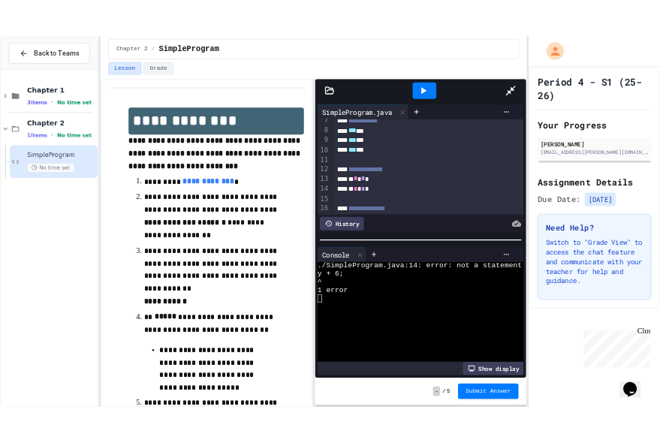
scroll to position [97, 0]
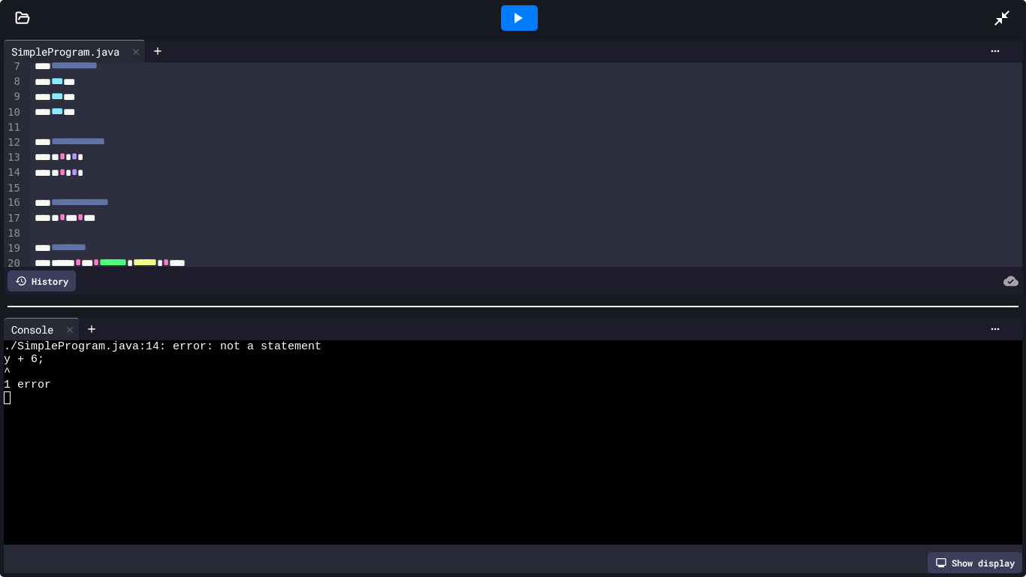
click at [65, 173] on span "*" at bounding box center [62, 172] width 6 height 11
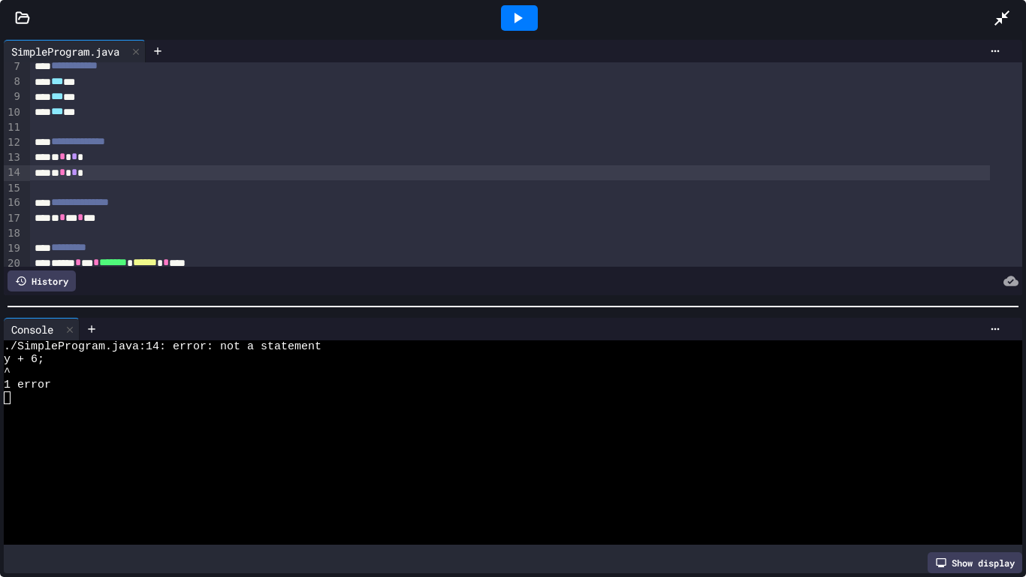
click at [65, 174] on span "*" at bounding box center [62, 172] width 6 height 11
click at [530, 14] on div at bounding box center [519, 18] width 37 height 26
click at [1010, 14] on icon at bounding box center [1002, 18] width 18 height 18
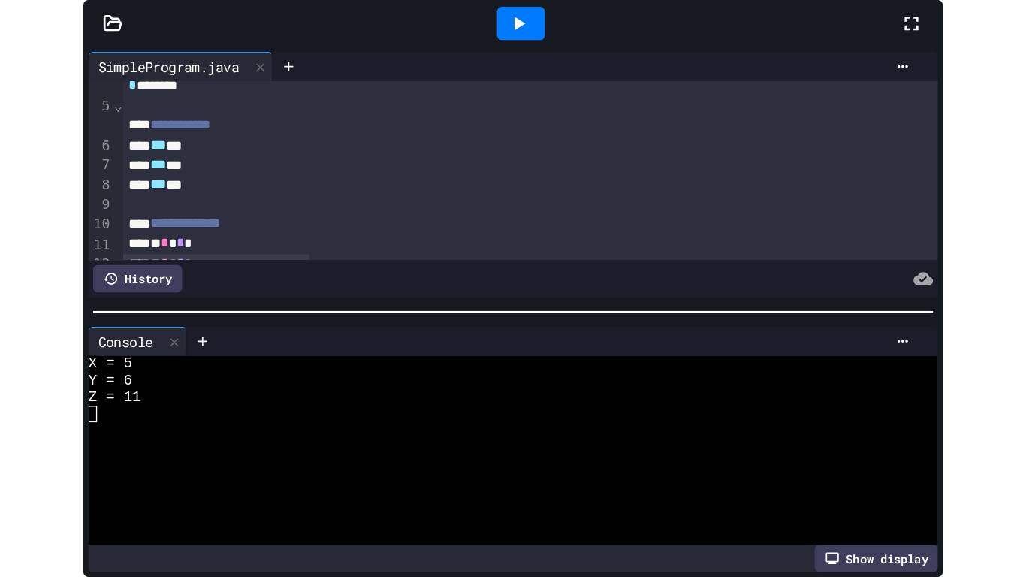
scroll to position [158, 0]
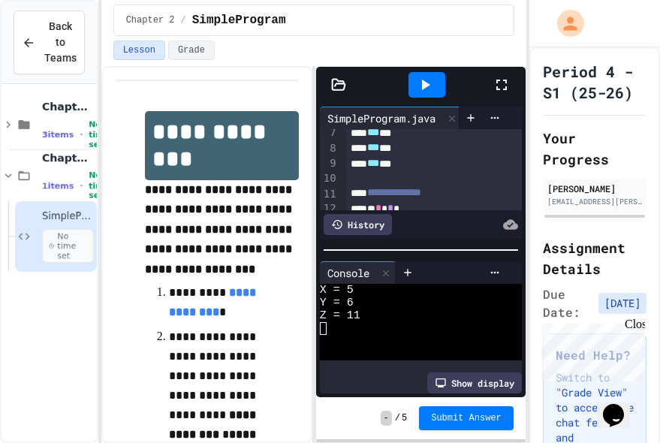
click at [508, 92] on icon at bounding box center [502, 85] width 18 height 18
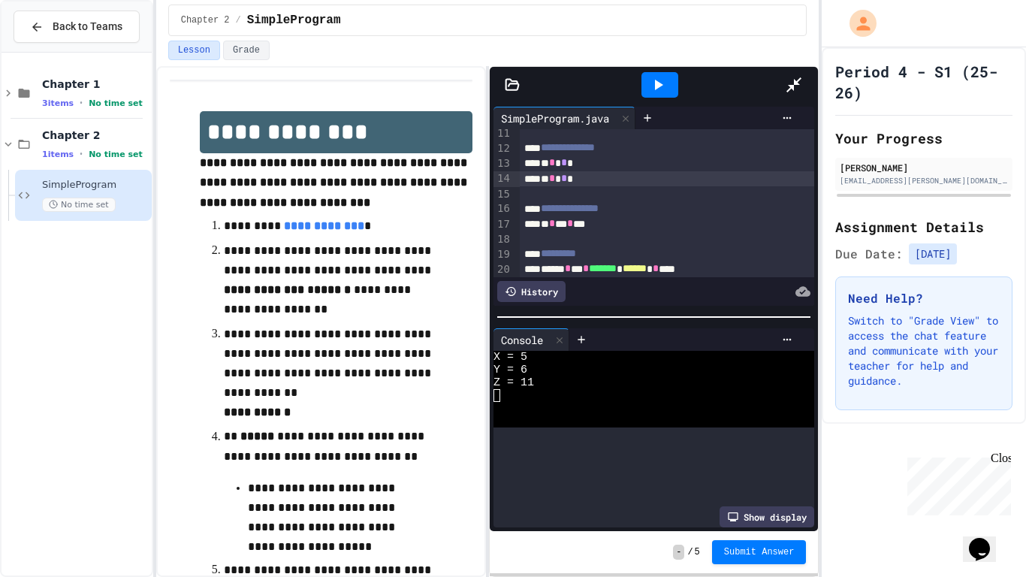
scroll to position [97, 0]
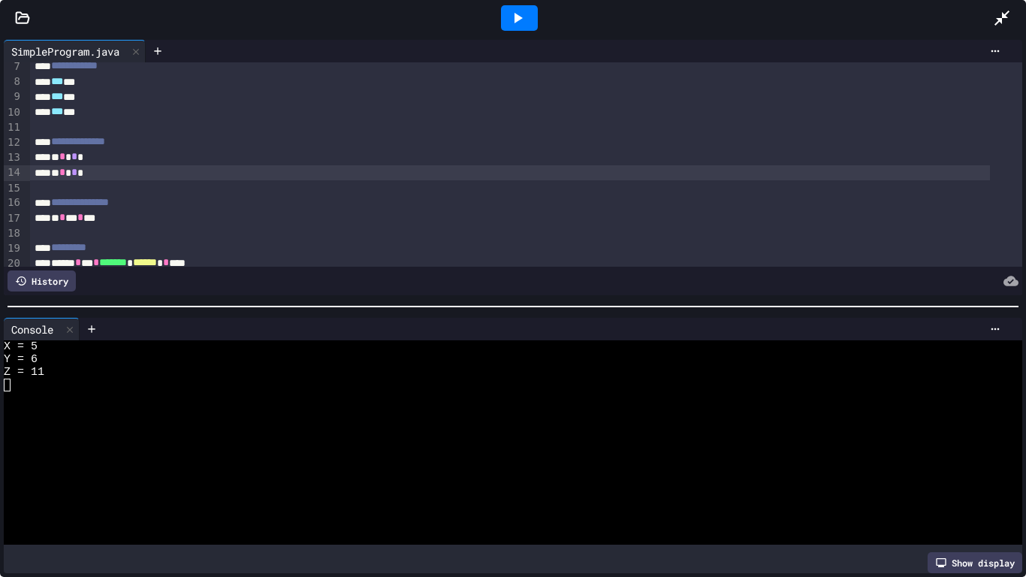
click at [317, 430] on div at bounding box center [501, 436] width 994 height 13
click at [517, 23] on icon at bounding box center [517, 18] width 18 height 18
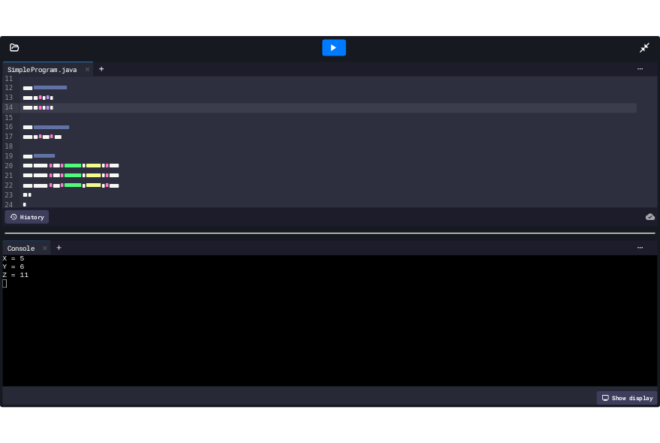
scroll to position [181, 0]
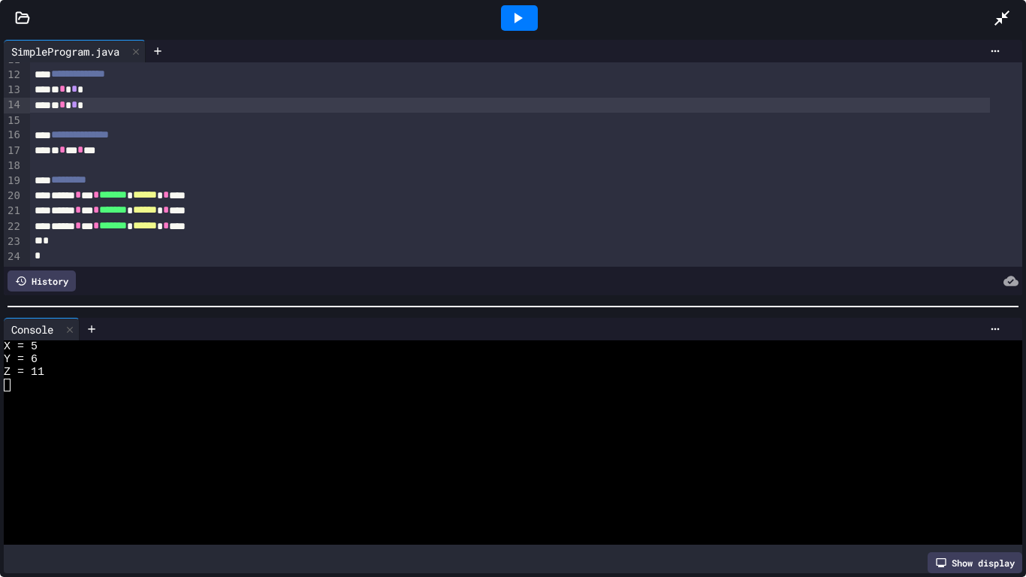
click at [8, 430] on div at bounding box center [501, 436] width 994 height 13
click at [6, 433] on div at bounding box center [501, 436] width 994 height 13
click at [520, 8] on div at bounding box center [519, 18] width 37 height 26
click at [1000, 11] on icon at bounding box center [1002, 18] width 18 height 18
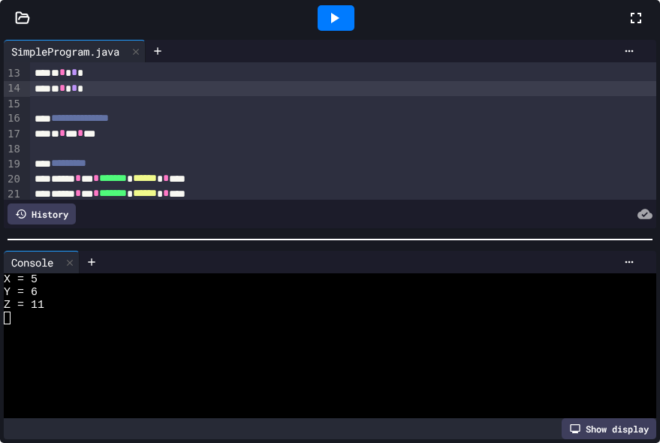
scroll to position [242, 0]
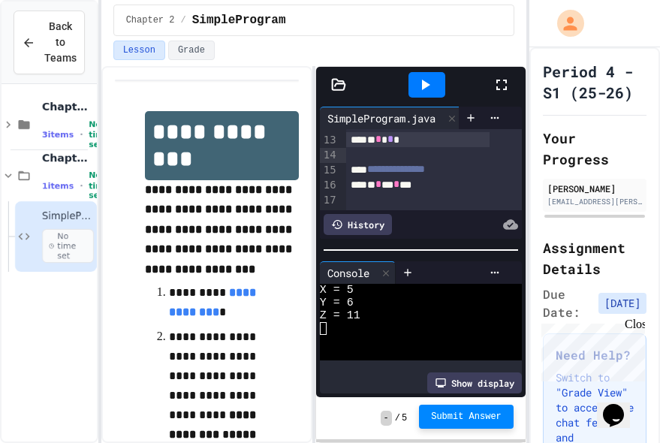
click at [470, 418] on span "Submit Answer" at bounding box center [466, 417] width 71 height 12
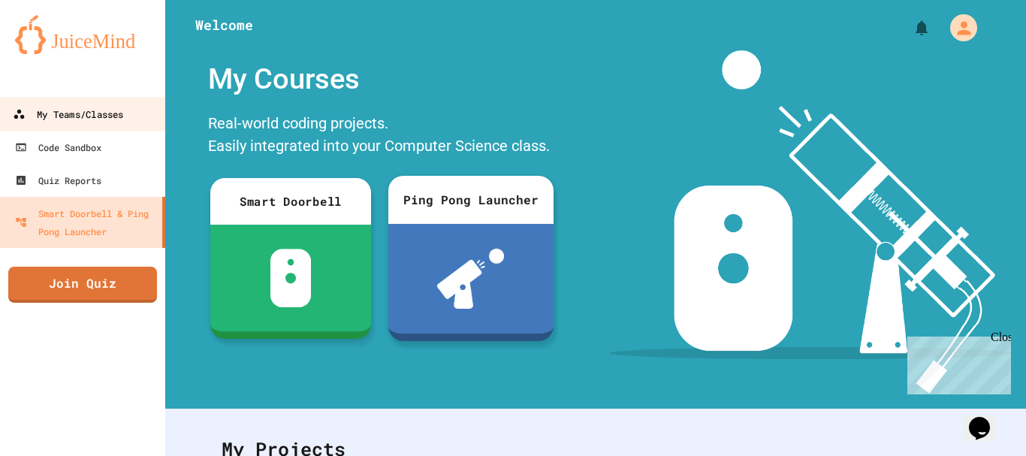
click at [53, 108] on div "My Teams/Classes" at bounding box center [68, 114] width 110 height 19
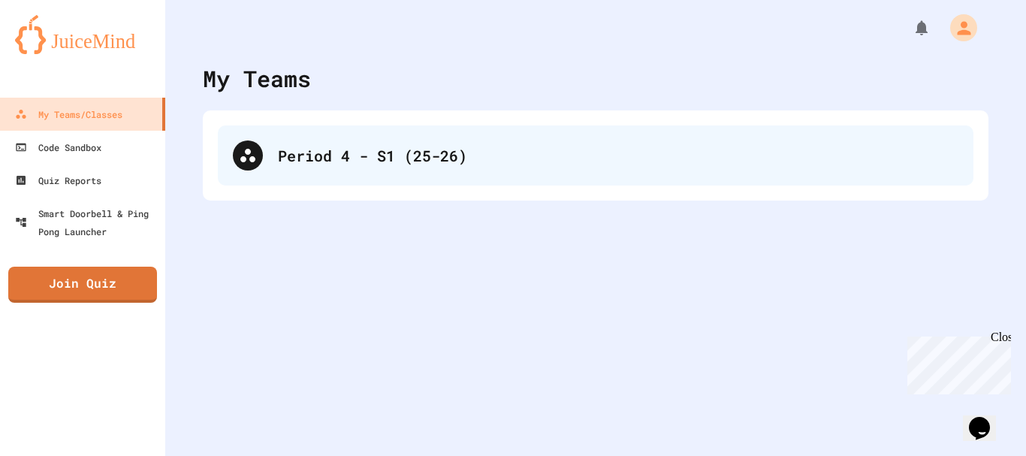
click at [349, 146] on div "Period 4 - S1 (25-26)" at bounding box center [618, 155] width 680 height 23
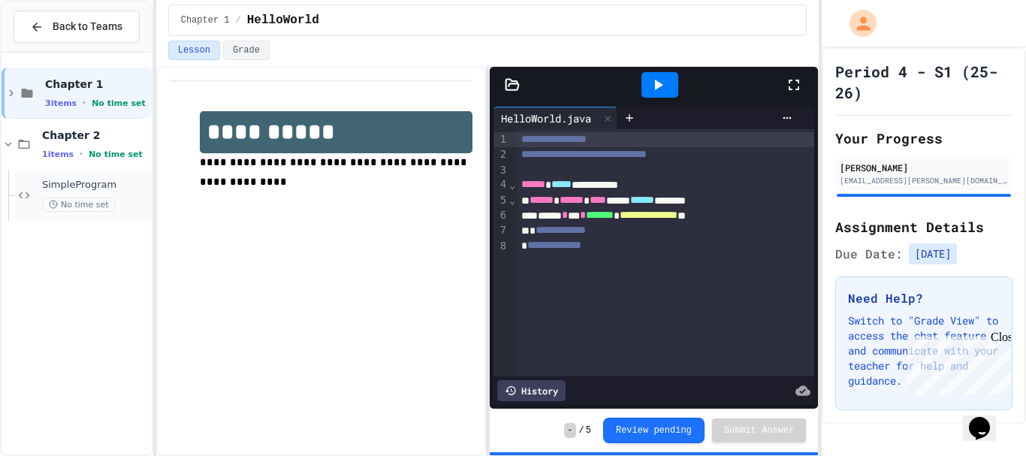
click at [56, 185] on span "SimpleProgram" at bounding box center [95, 185] width 107 height 13
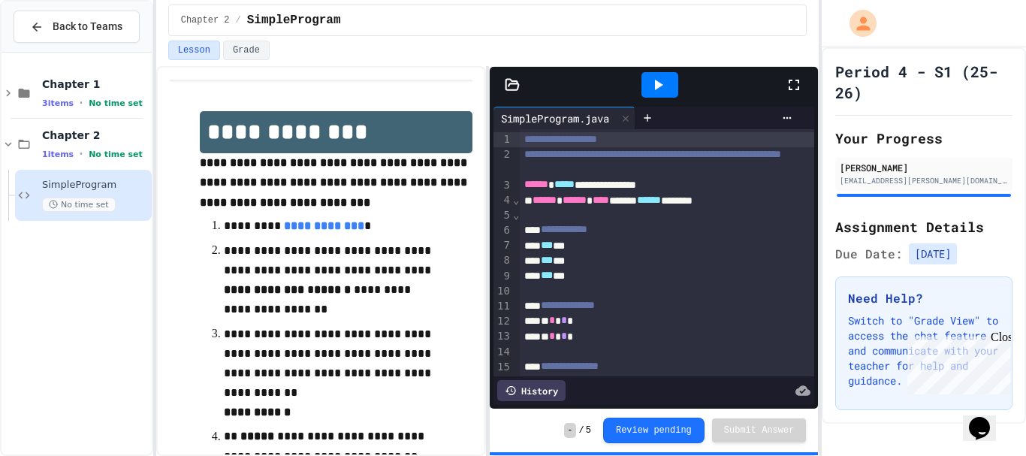
click at [789, 81] on icon at bounding box center [794, 85] width 11 height 11
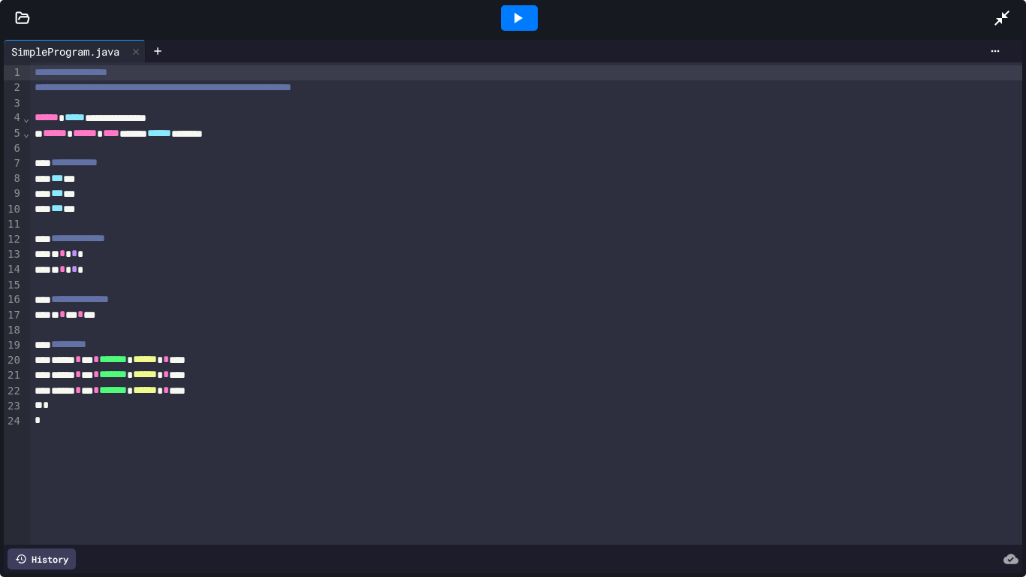
click at [1006, 9] on icon at bounding box center [1002, 18] width 18 height 18
